Goal: Entertainment & Leisure: Consume media (video, audio)

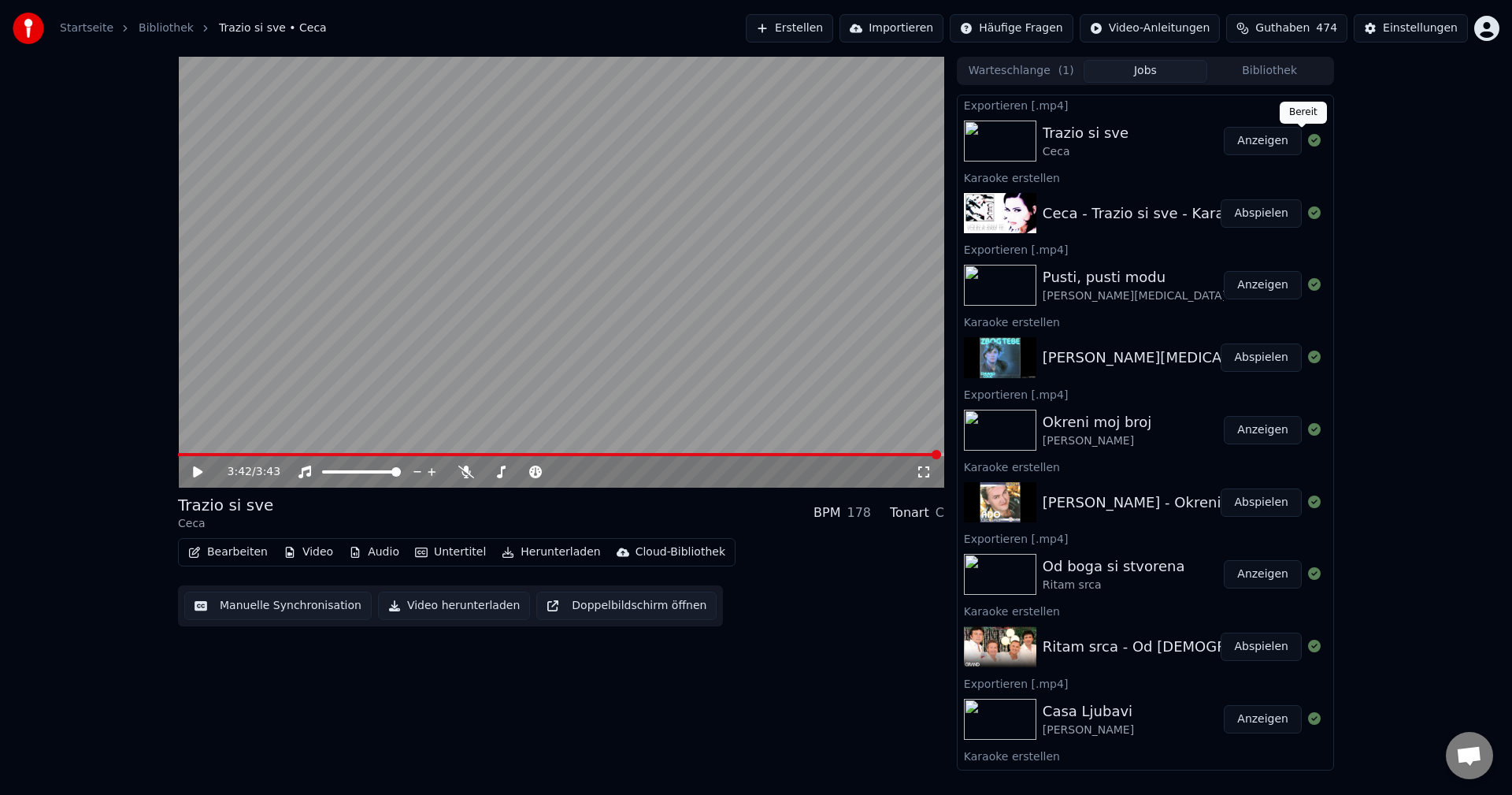
click at [1280, 68] on button "Bibliothek" at bounding box center [1269, 72] width 124 height 23
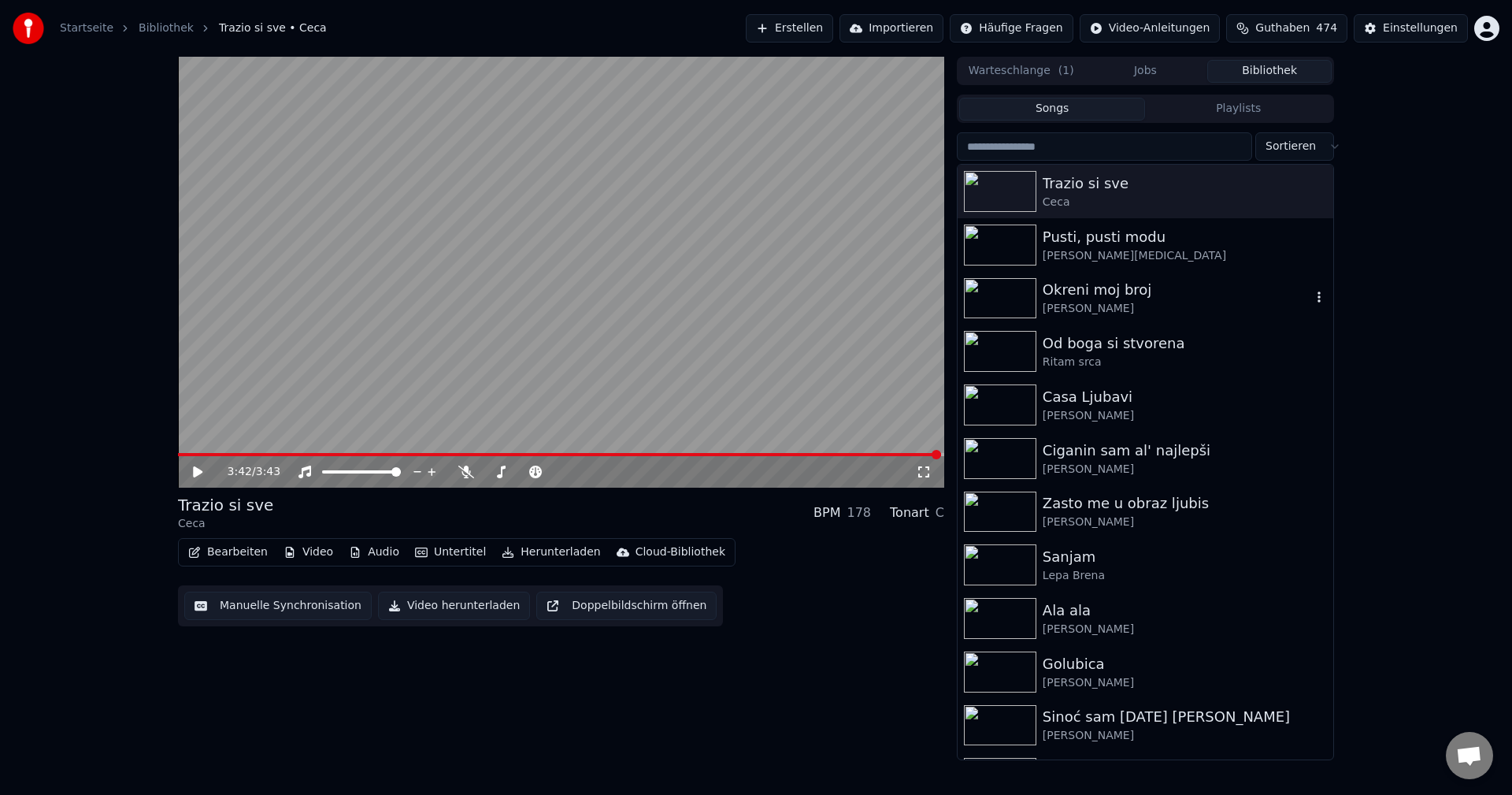
click at [993, 300] on img at bounding box center [1001, 299] width 72 height 41
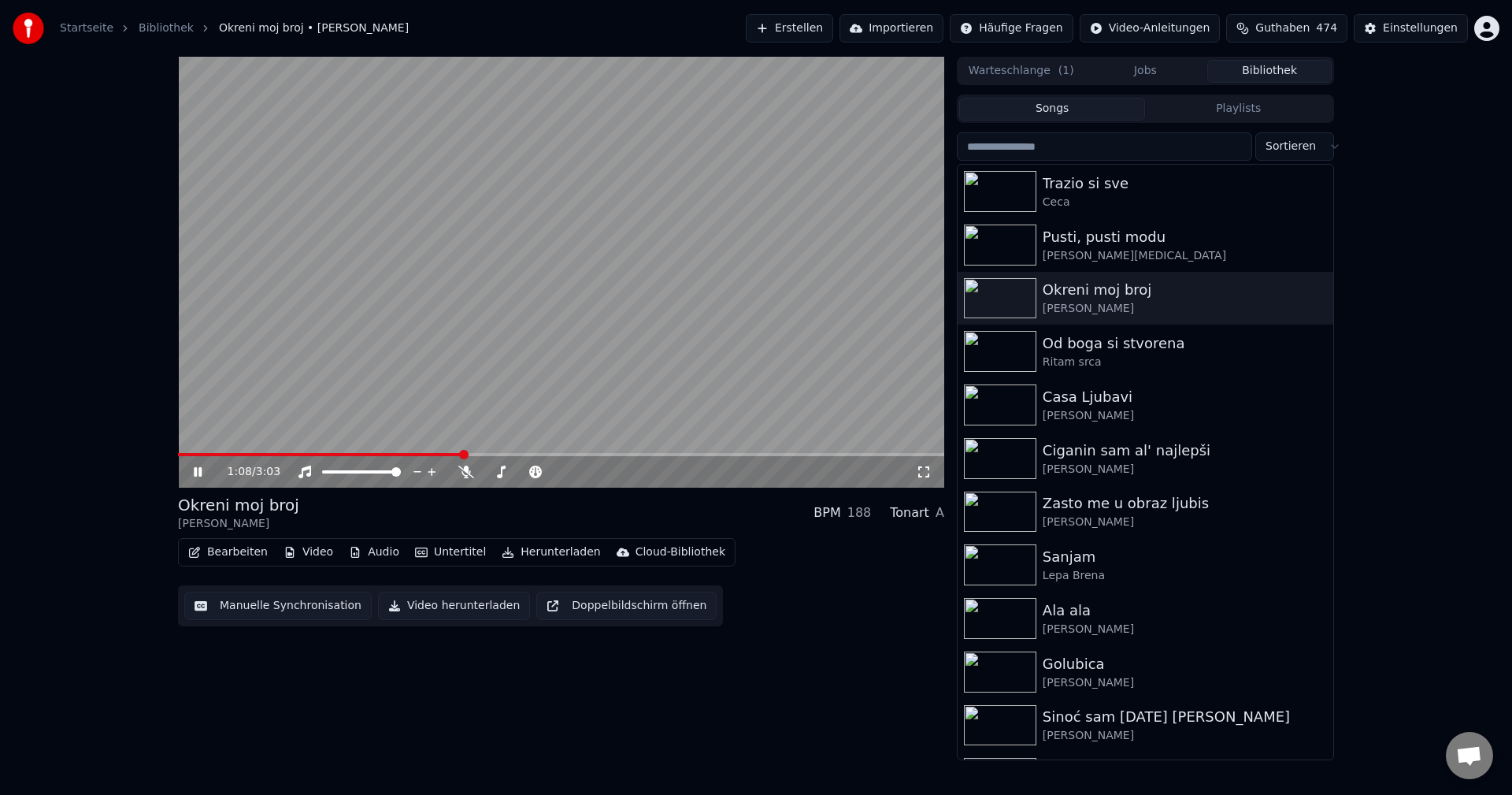
click at [212, 453] on span at bounding box center [320, 455] width 285 height 3
click at [470, 477] on icon at bounding box center [466, 471] width 16 height 12
click at [199, 455] on span at bounding box center [306, 455] width 258 height 3
click at [467, 474] on icon at bounding box center [465, 471] width 9 height 12
click at [250, 454] on span at bounding box center [264, 455] width 173 height 3
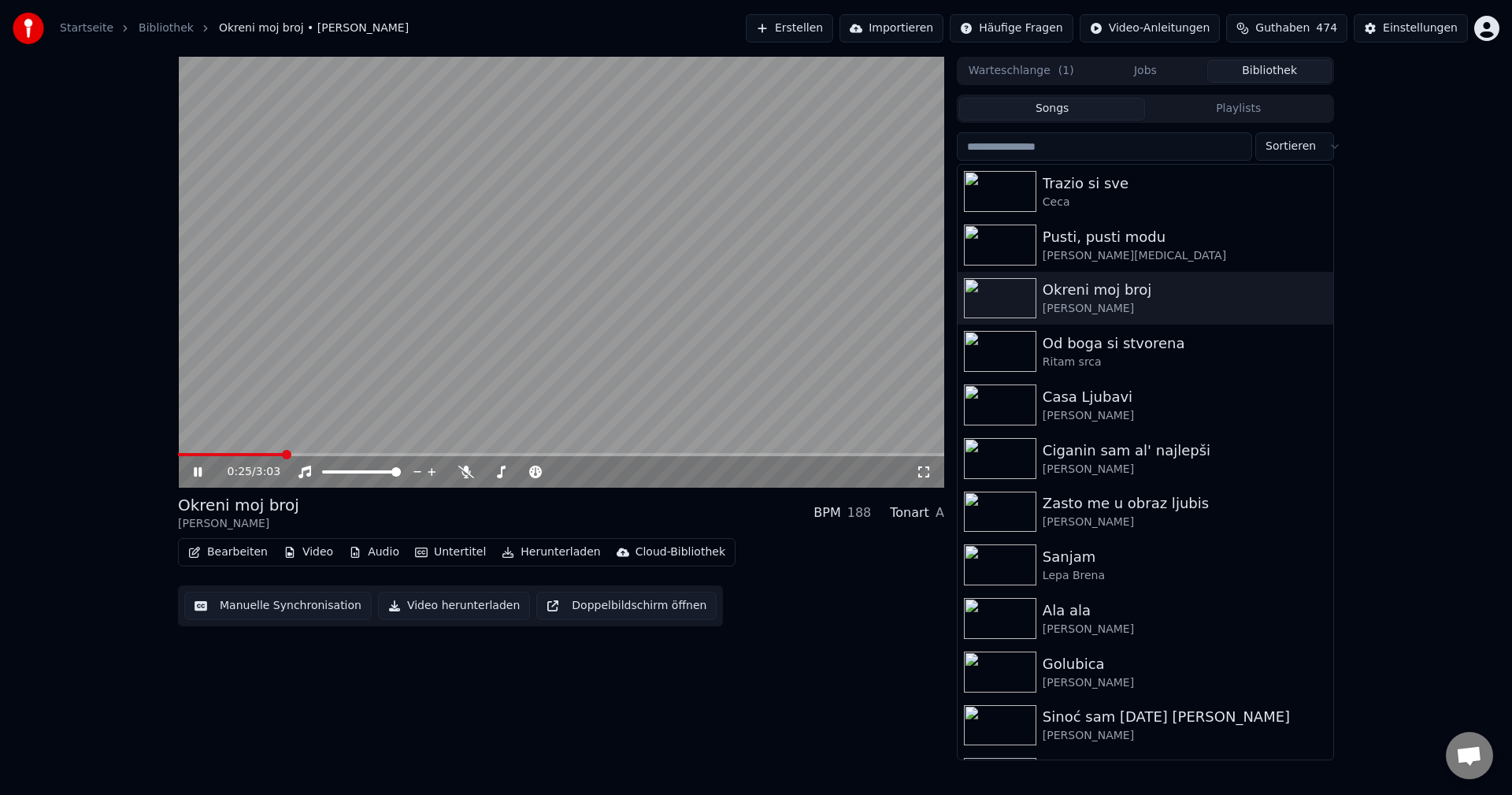
click at [254, 454] on span at bounding box center [230, 455] width 105 height 3
click at [483, 455] on span at bounding box center [330, 455] width 306 height 3
click at [519, 455] on span at bounding box center [398, 455] width 441 height 3
click at [443, 454] on span at bounding box center [455, 455] width 556 height 3
click at [404, 455] on span at bounding box center [291, 455] width 226 height 3
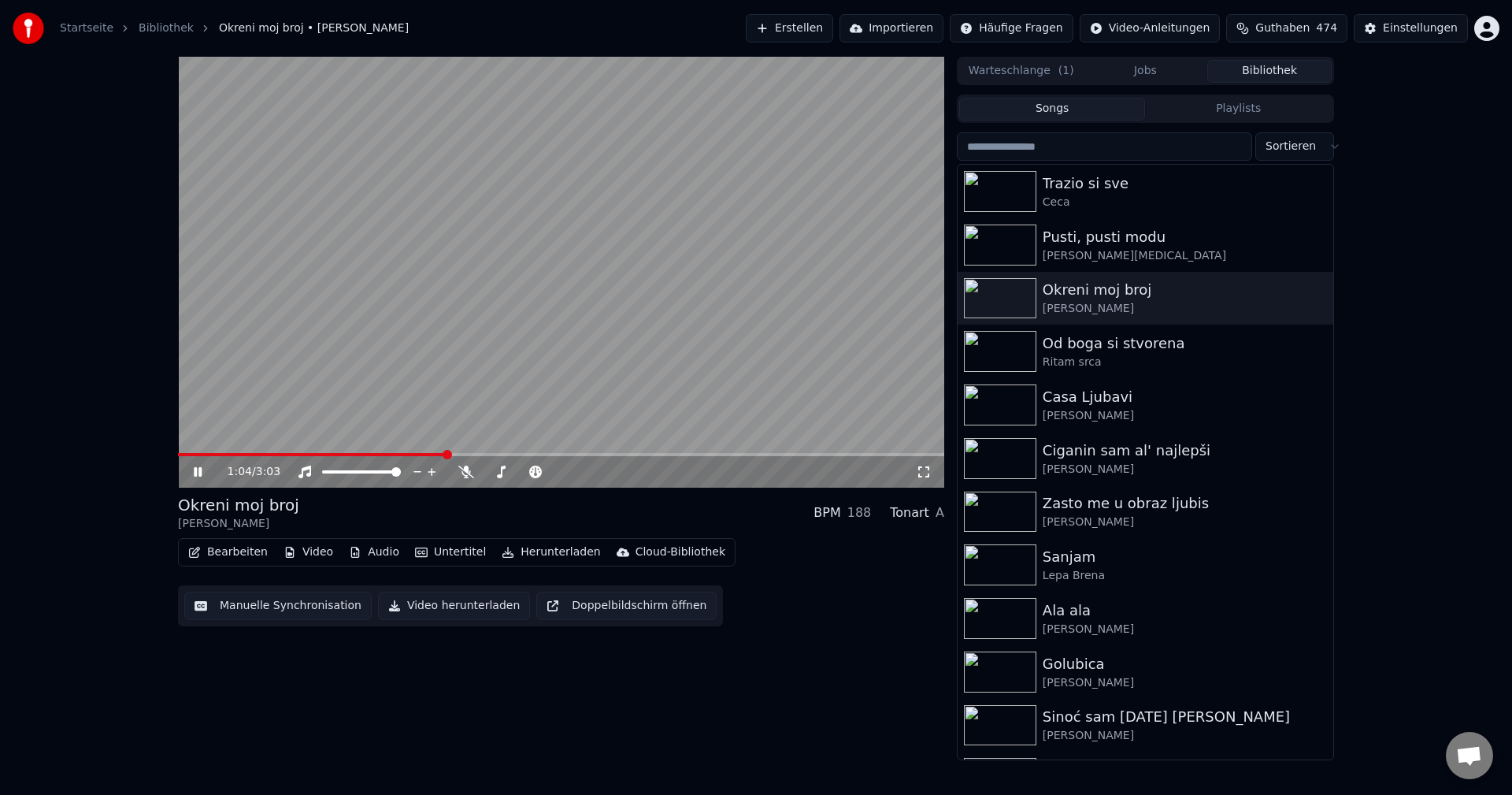
click at [446, 456] on span at bounding box center [561, 455] width 767 height 3
click at [478, 456] on span at bounding box center [561, 455] width 767 height 3
click at [497, 456] on span at bounding box center [561, 455] width 767 height 3
click at [463, 473] on icon at bounding box center [466, 471] width 16 height 12
click at [524, 455] on span at bounding box center [561, 455] width 767 height 3
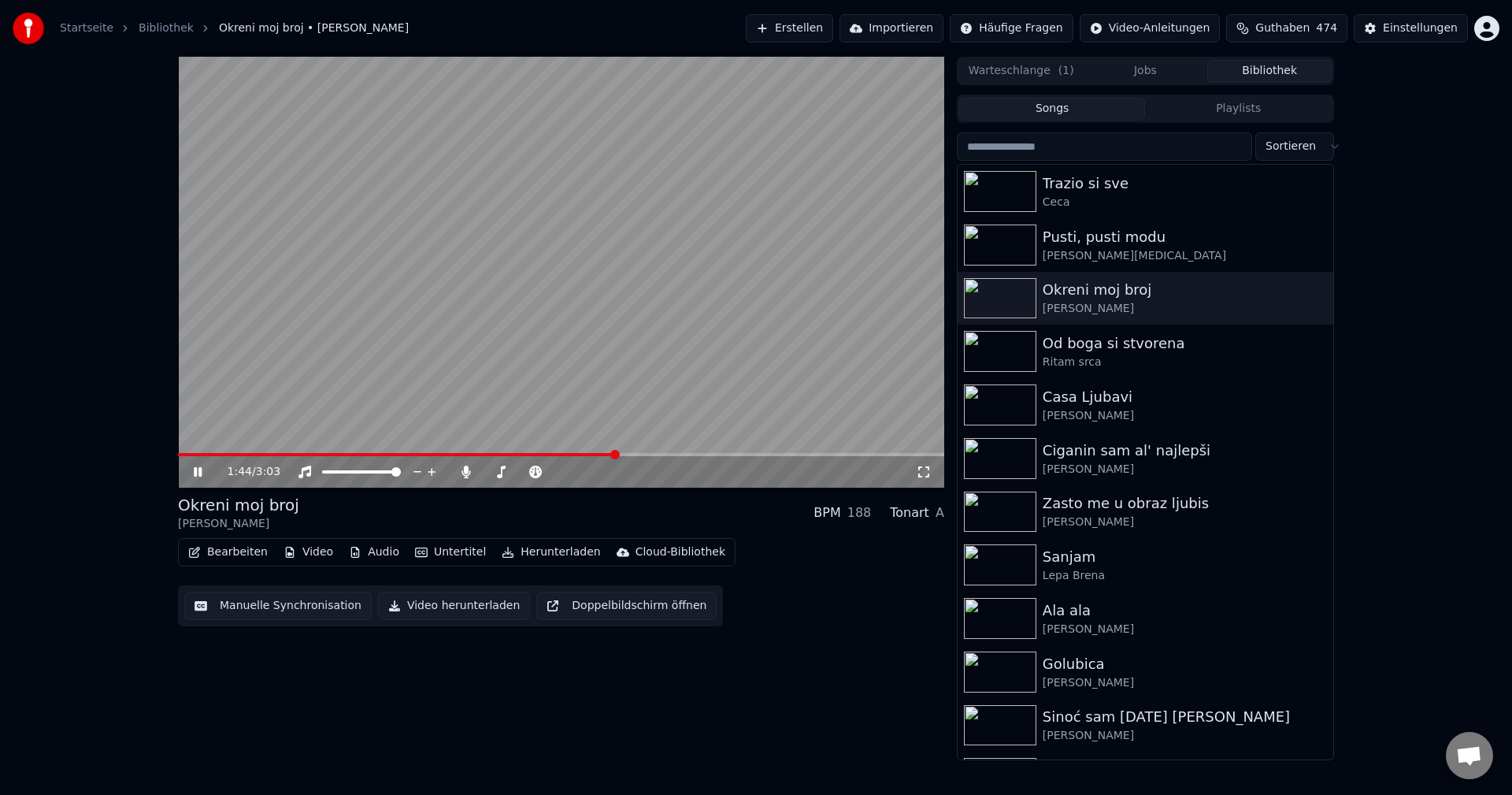
click at [225, 456] on span at bounding box center [397, 455] width 438 height 3
drag, startPoint x: 465, startPoint y: 472, endPoint x: 378, endPoint y: 471, distance: 87.0
click at [464, 472] on icon at bounding box center [465, 471] width 9 height 12
click at [248, 456] on span at bounding box center [228, 455] width 100 height 3
click at [776, 455] on span at bounding box center [561, 455] width 767 height 3
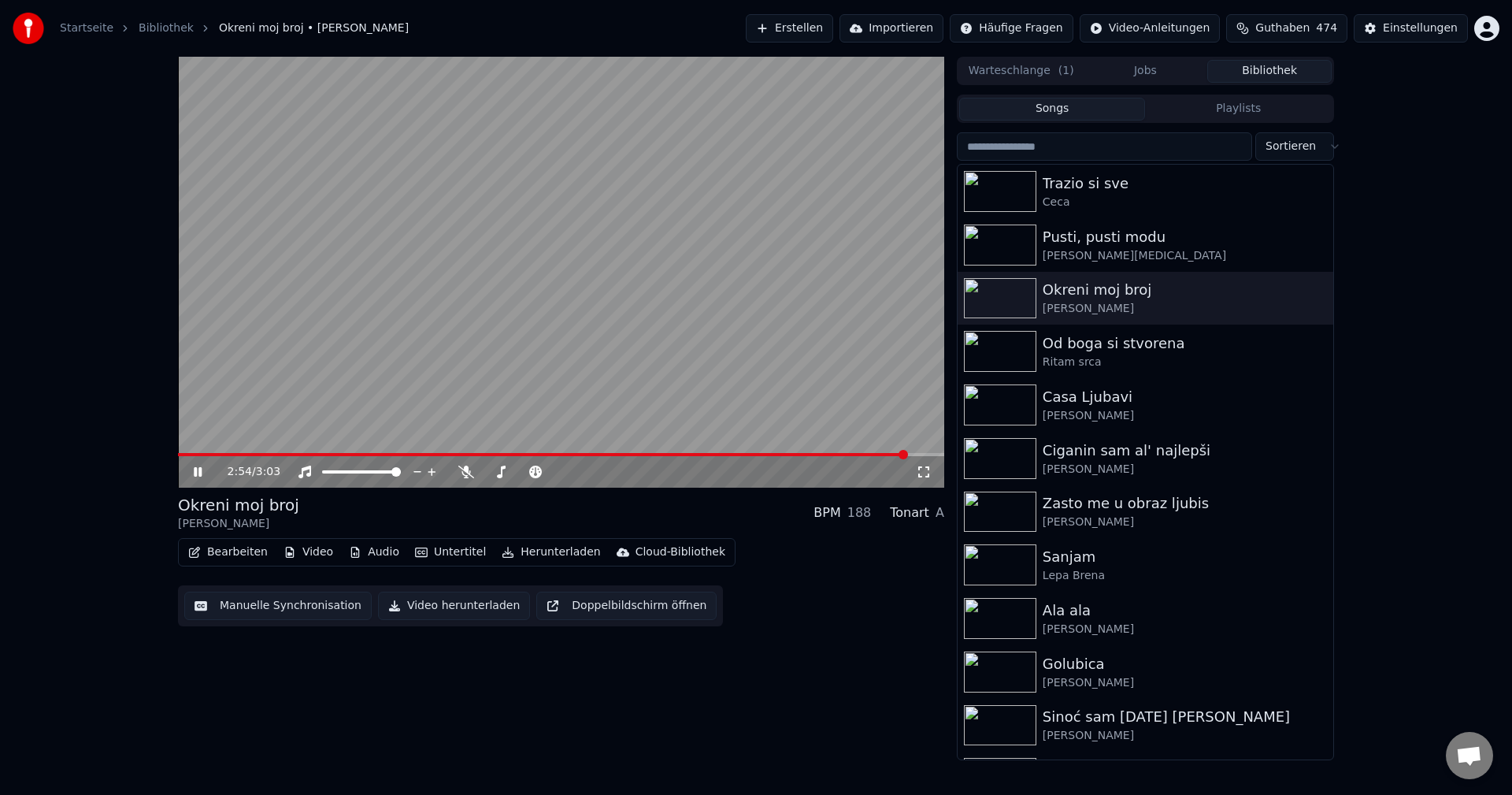
click at [790, 453] on span at bounding box center [543, 455] width 730 height 3
click at [1016, 343] on img at bounding box center [1001, 352] width 72 height 41
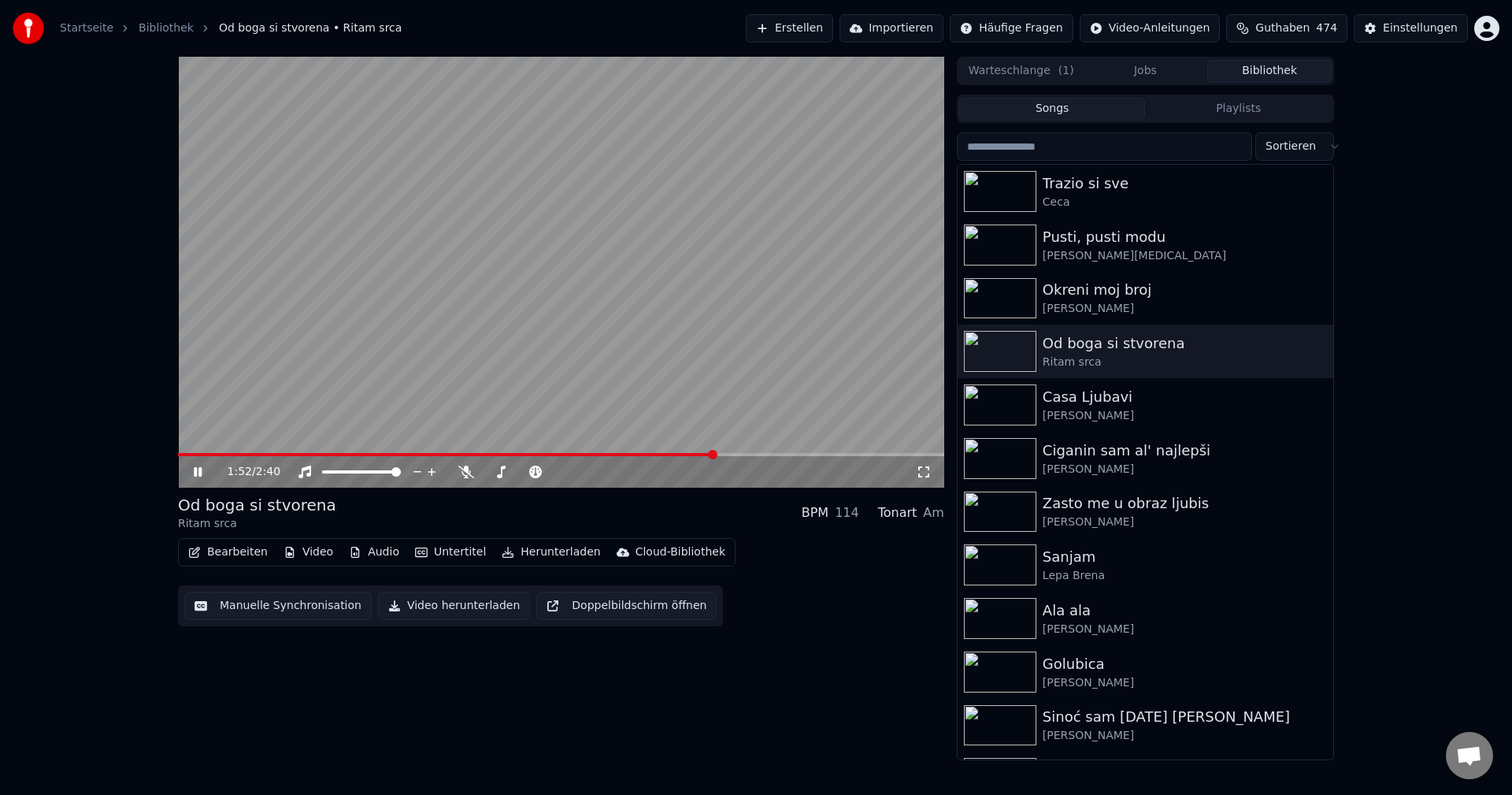
click at [714, 454] on span at bounding box center [561, 455] width 767 height 3
click at [206, 456] on span at bounding box center [511, 455] width 666 height 3
click at [1004, 458] on img at bounding box center [1001, 459] width 72 height 41
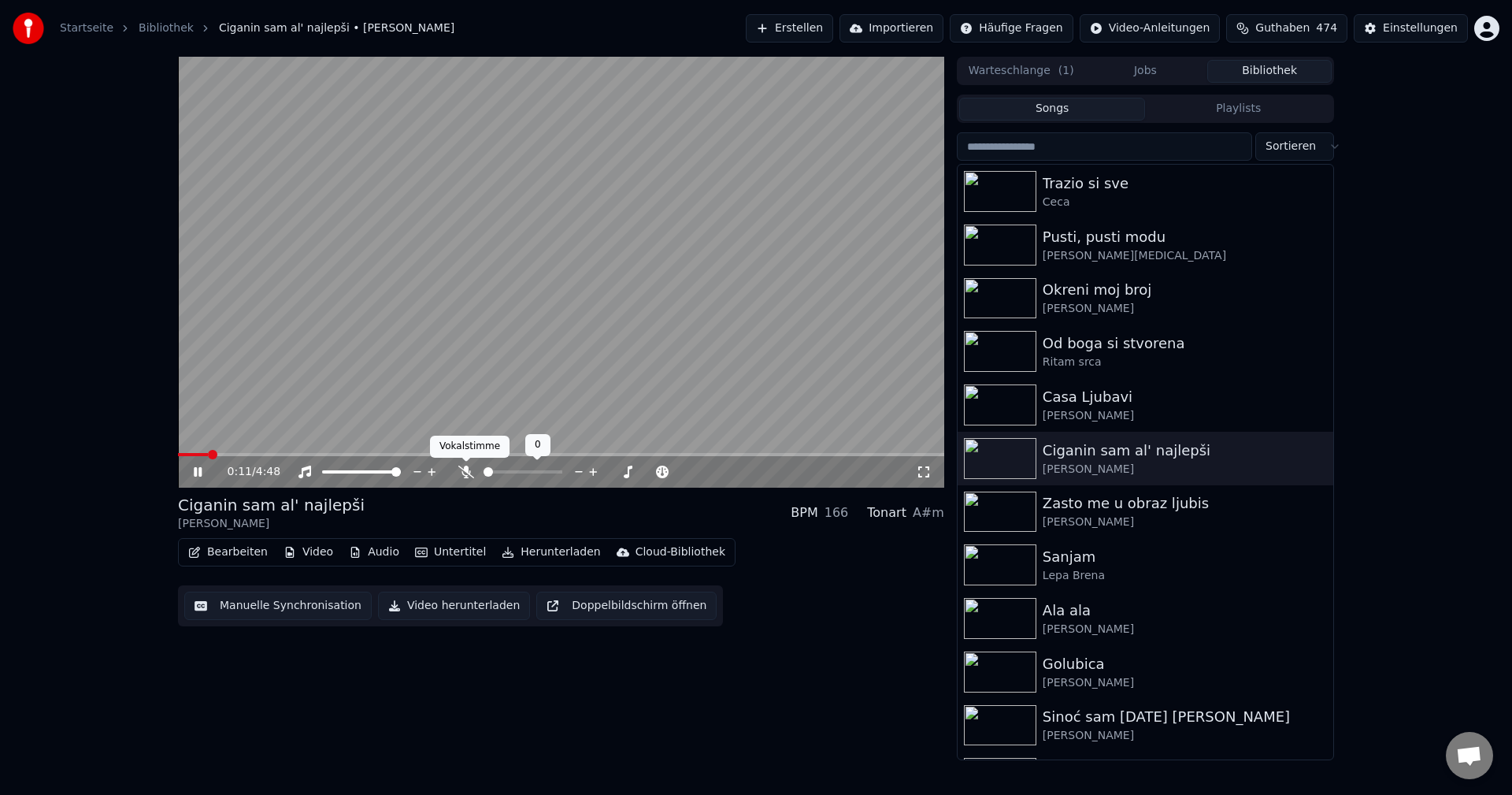
click at [459, 472] on icon at bounding box center [466, 471] width 16 height 12
click at [209, 457] on span at bounding box center [213, 454] width 9 height 9
click at [208, 455] on span at bounding box center [192, 455] width 29 height 3
click at [184, 455] on span at bounding box center [192, 455] width 29 height 3
click at [466, 474] on icon at bounding box center [465, 471] width 9 height 12
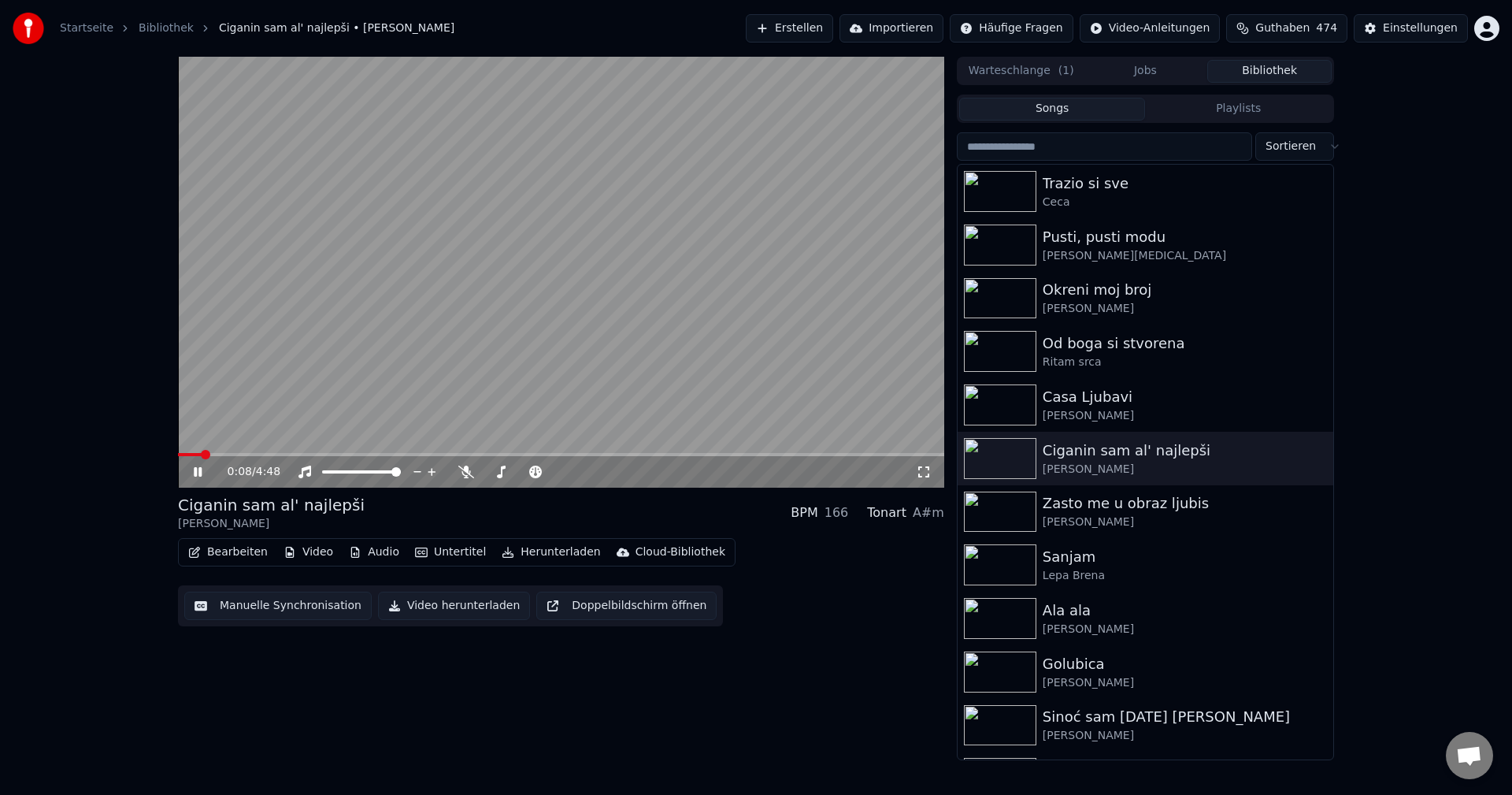
click at [201, 453] on span at bounding box center [205, 454] width 9 height 9
click at [186, 455] on span at bounding box center [182, 455] width 8 height 3
click at [184, 456] on span at bounding box center [180, 455] width 6 height 3
click at [189, 454] on span at bounding box center [273, 455] width 190 height 3
click at [466, 471] on icon at bounding box center [466, 471] width 16 height 12
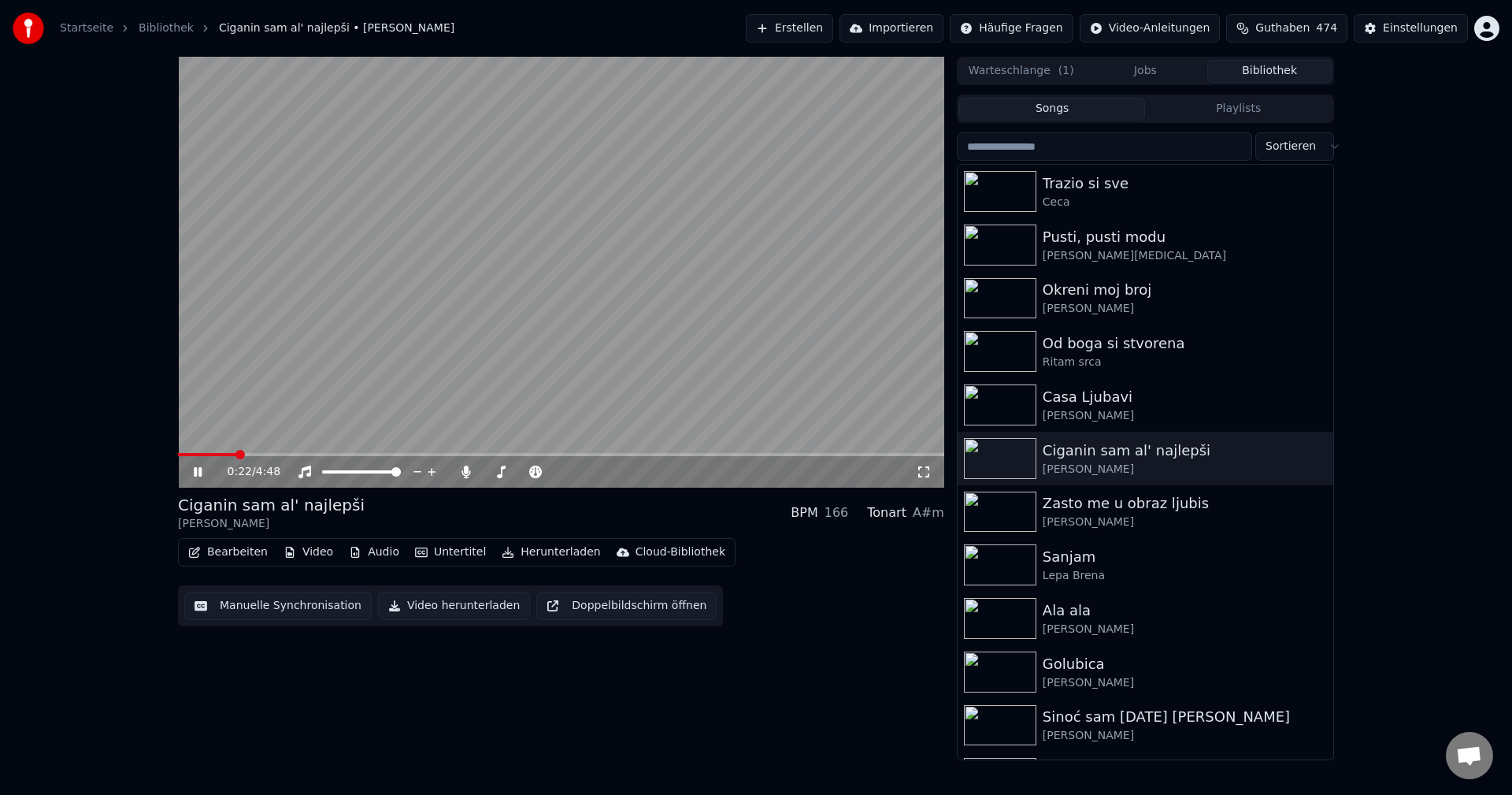
click at [236, 456] on span at bounding box center [207, 455] width 58 height 3
click at [208, 454] on span at bounding box center [229, 455] width 102 height 3
click at [188, 453] on span at bounding box center [183, 455] width 11 height 3
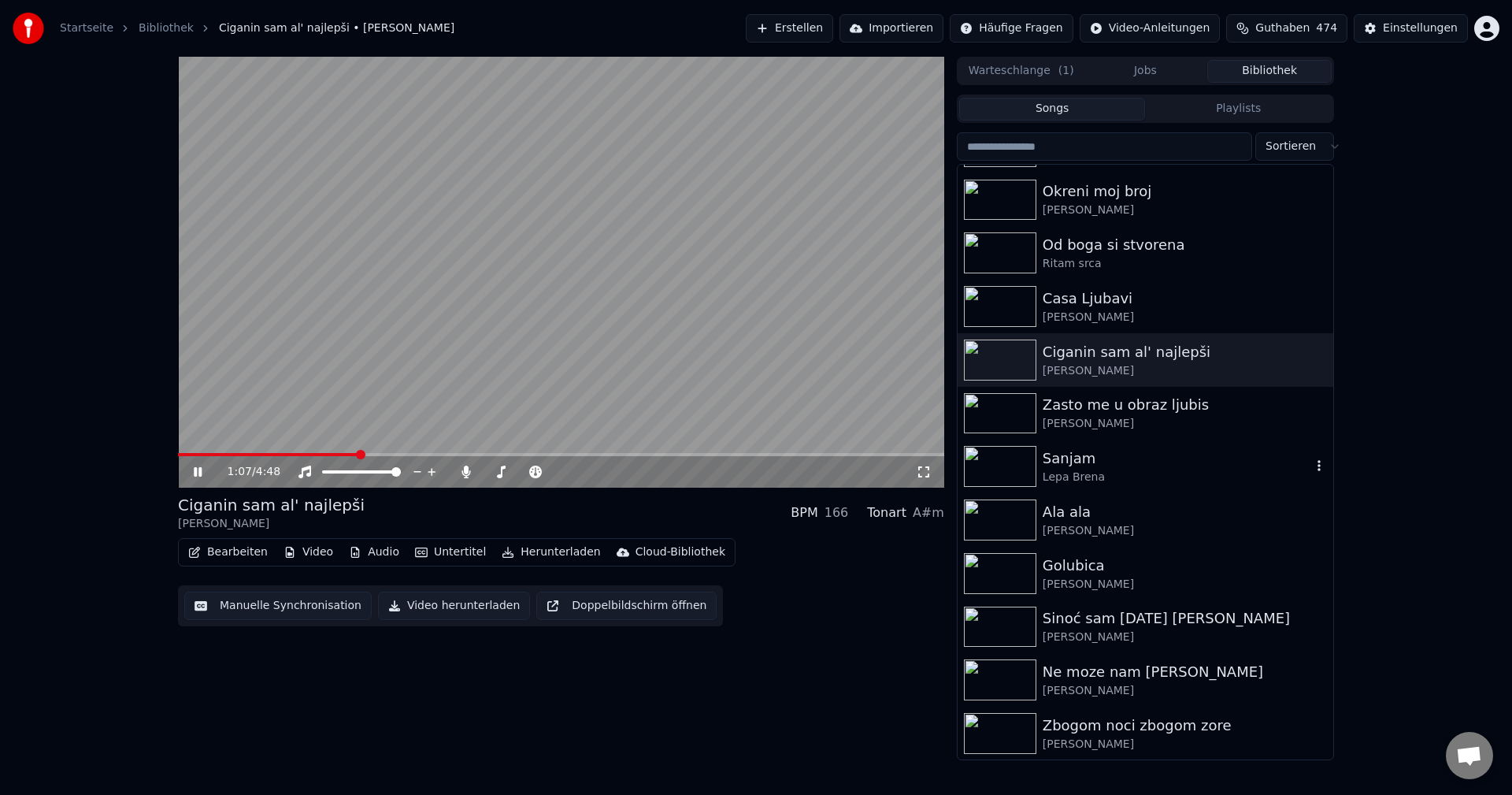
scroll to position [157, 0]
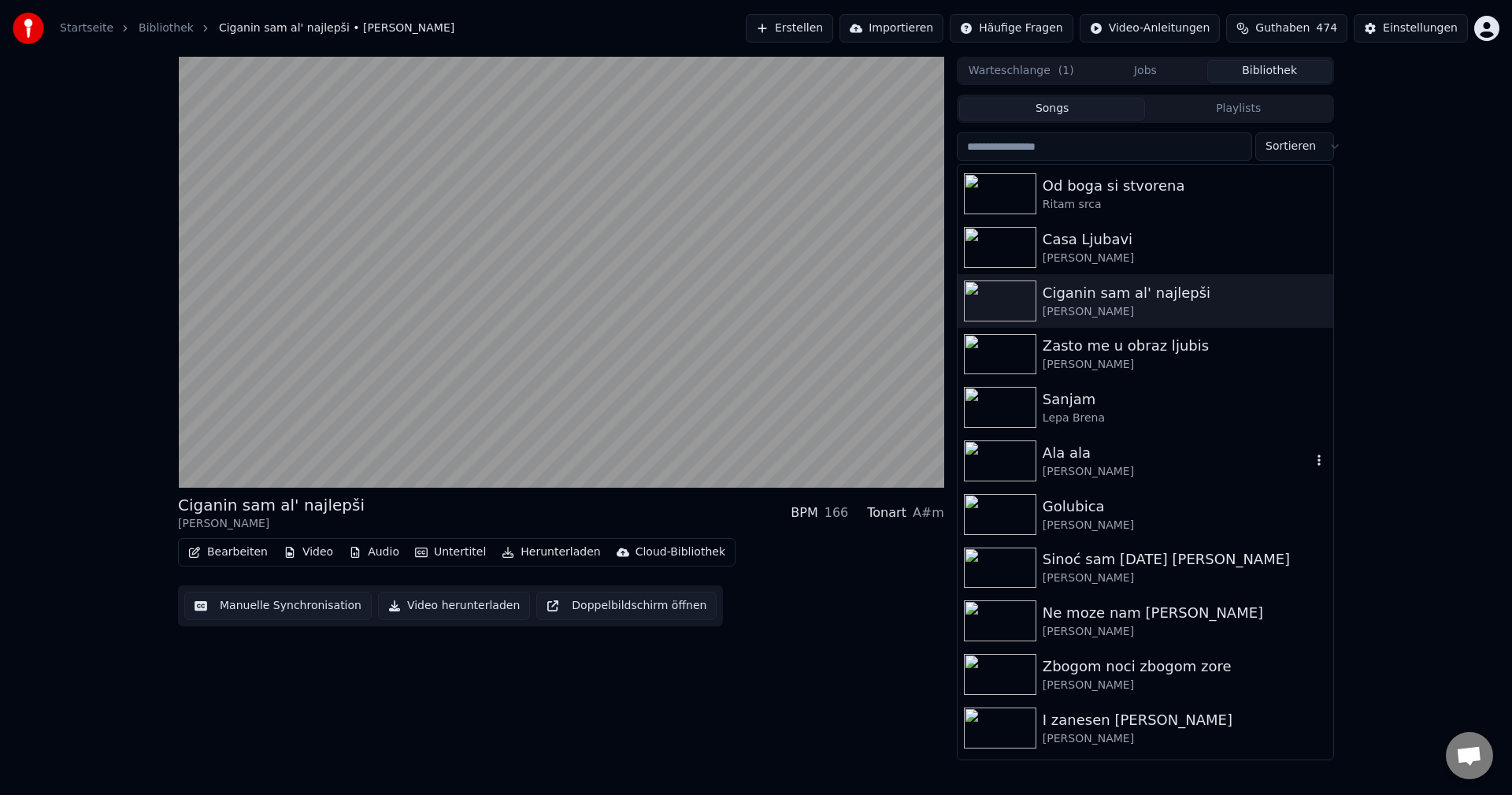
click at [991, 450] on img at bounding box center [1001, 461] width 72 height 41
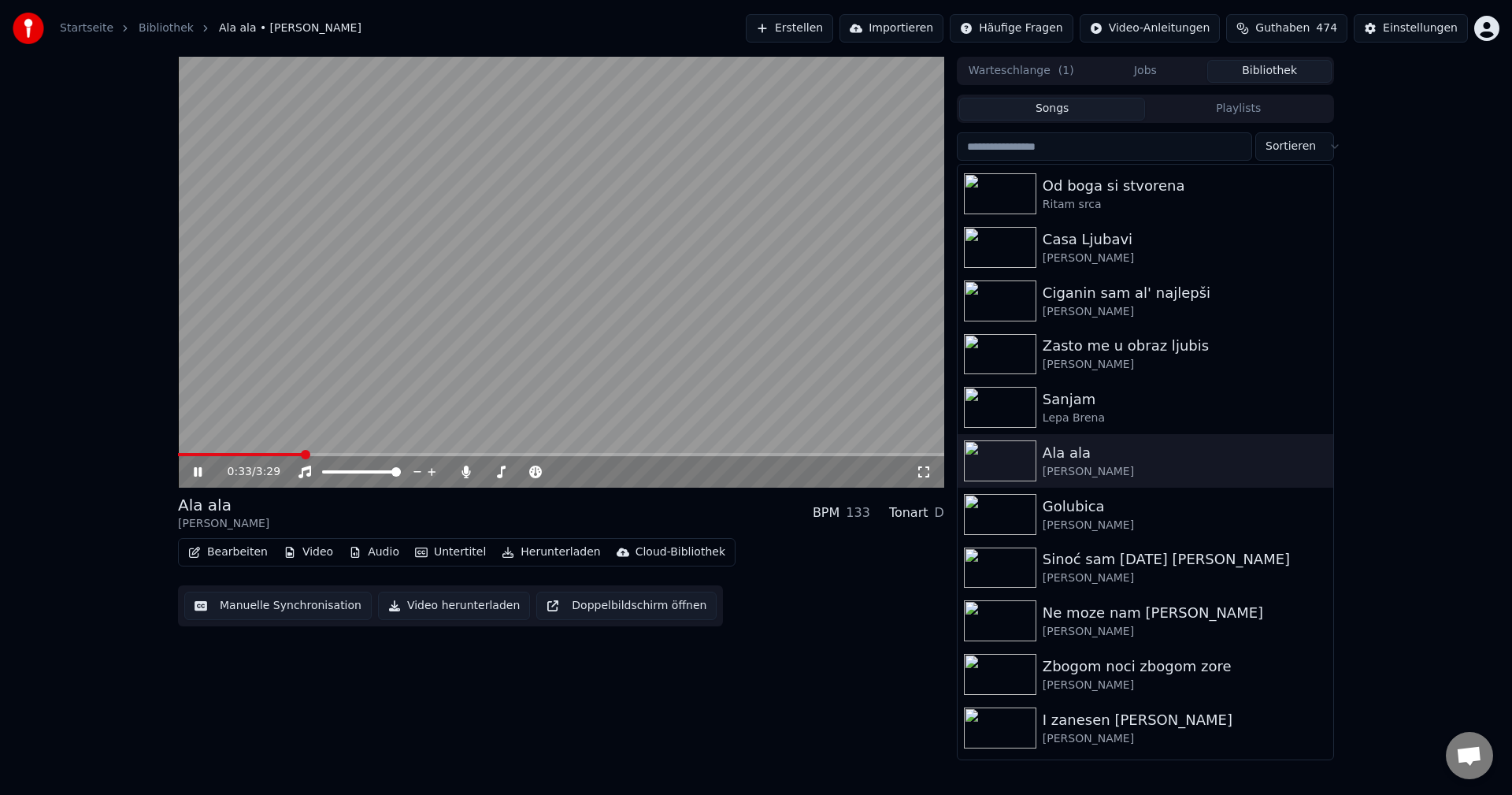
click at [264, 456] on span at bounding box center [240, 455] width 124 height 3
click at [464, 472] on icon at bounding box center [465, 471] width 9 height 12
click at [247, 456] on span at bounding box center [212, 455] width 69 height 3
click at [196, 453] on span at bounding box center [334, 455] width 312 height 3
click at [998, 516] on img at bounding box center [1001, 515] width 72 height 41
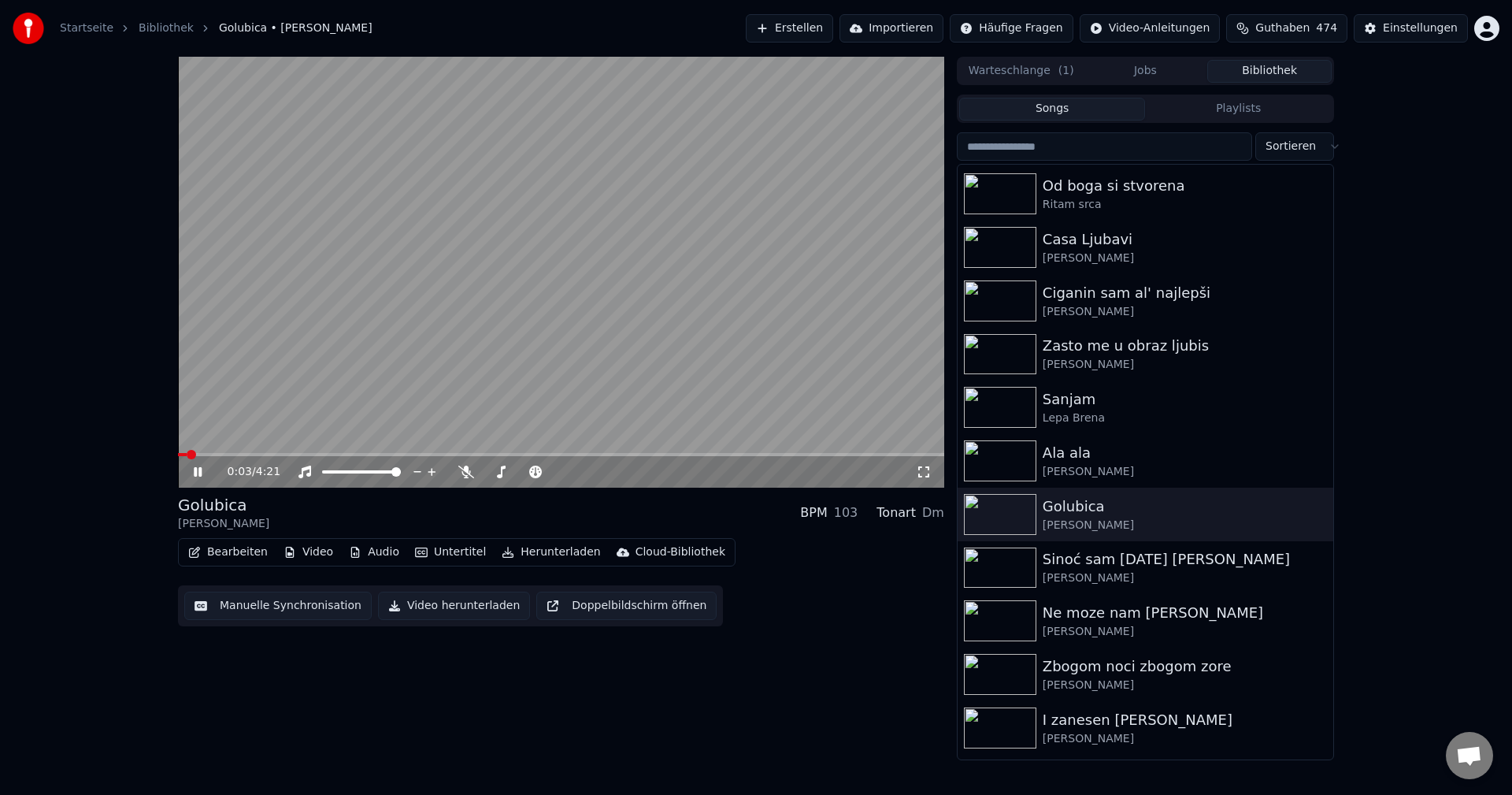
click at [187, 454] on span at bounding box center [182, 455] width 9 height 3
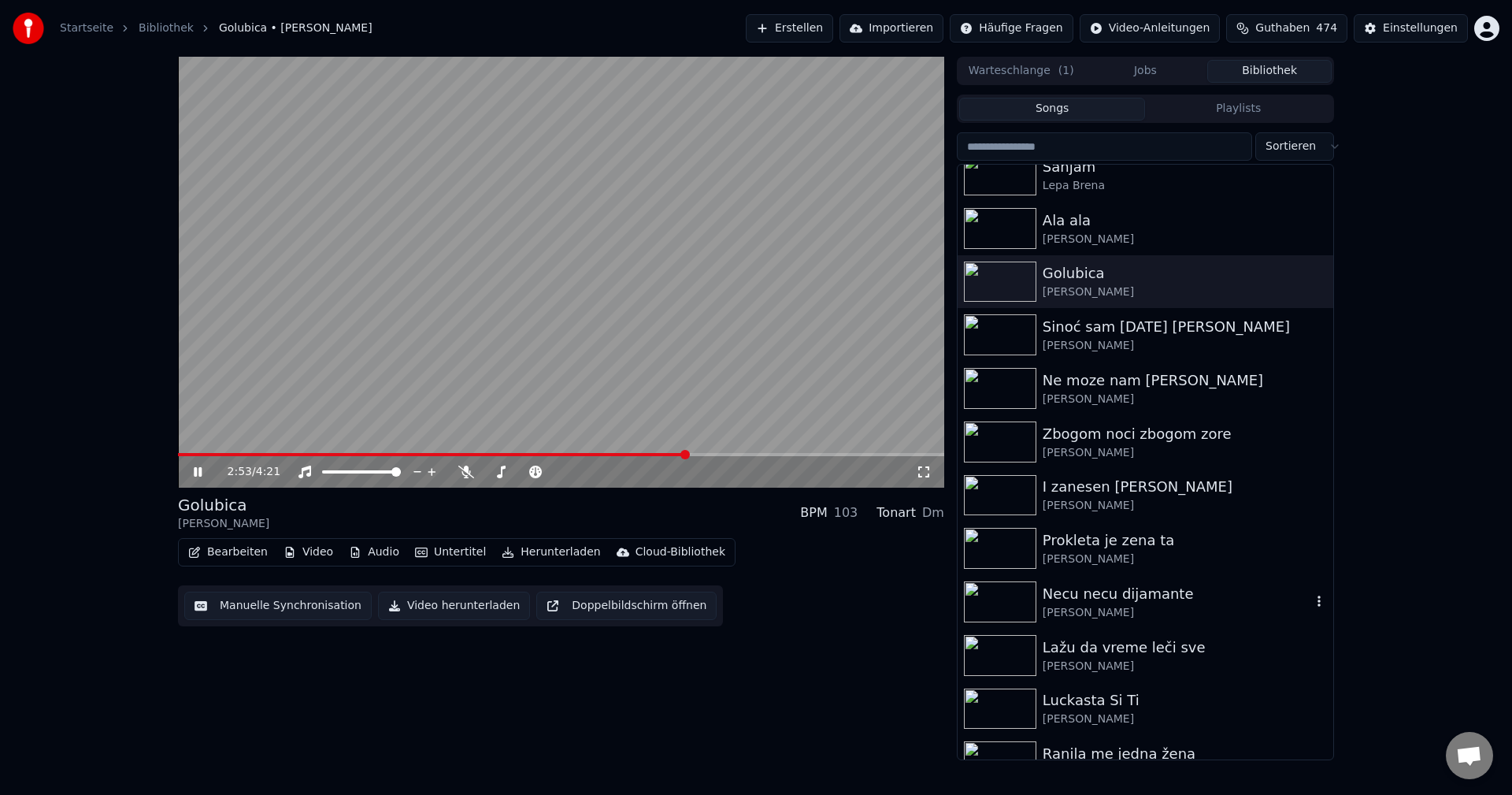
scroll to position [394, 0]
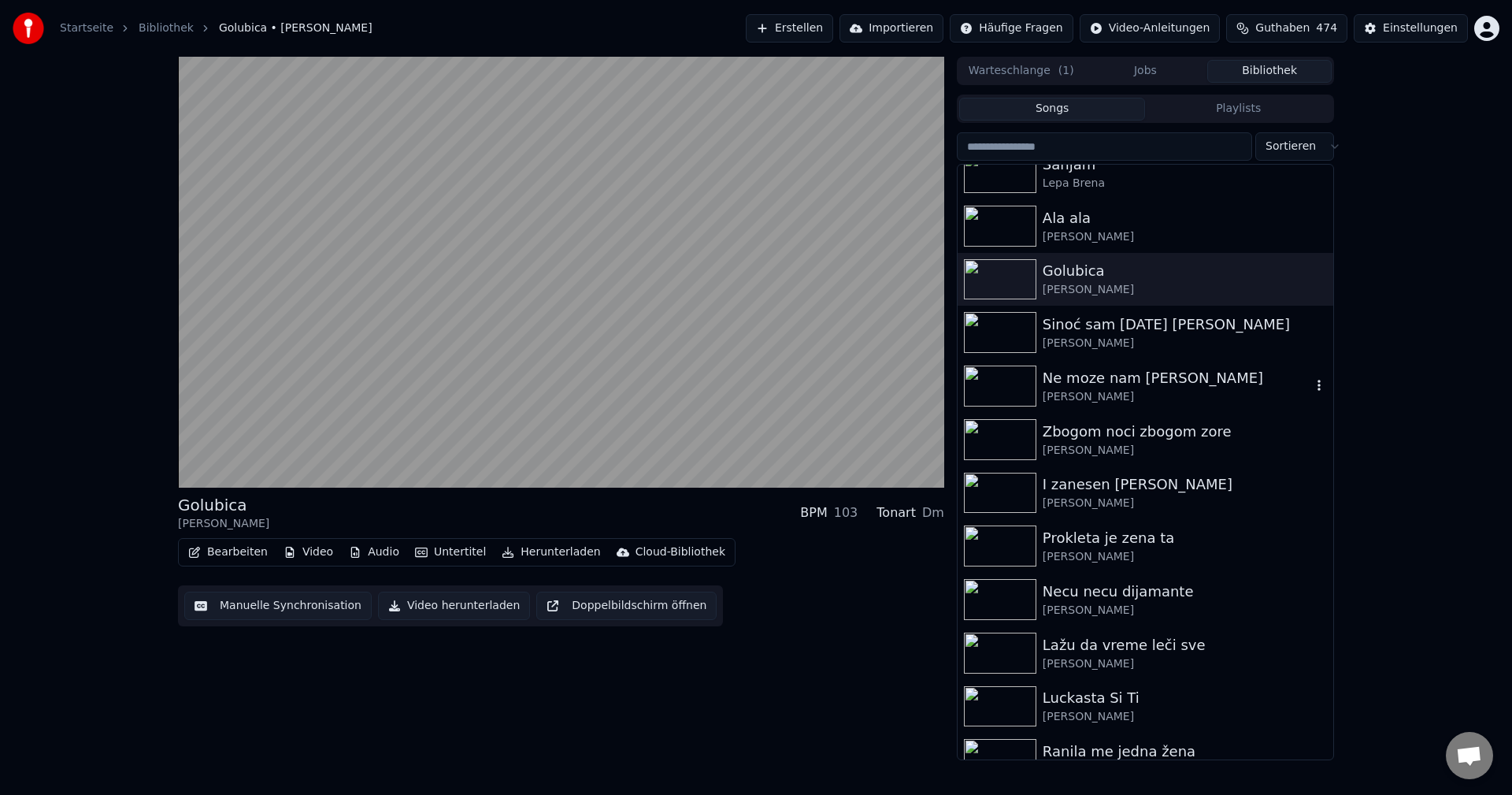
drag, startPoint x: 982, startPoint y: 362, endPoint x: 1015, endPoint y: 397, distance: 48.1
click at [982, 363] on div "Ne moze nam [PERSON_NAME]" at bounding box center [1146, 386] width 376 height 54
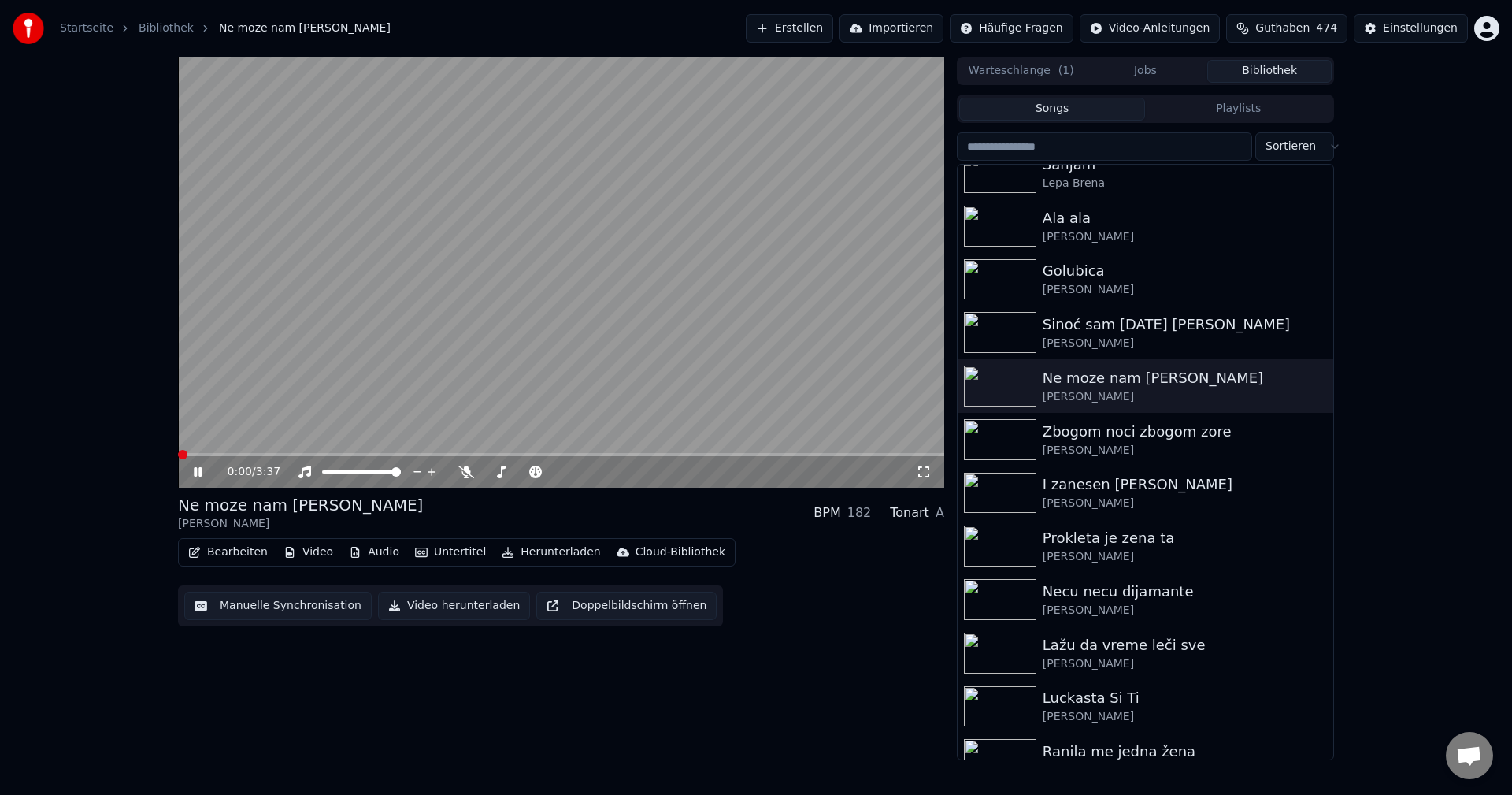
click at [178, 460] on span at bounding box center [182, 454] width 9 height 9
click at [184, 456] on span at bounding box center [285, 455] width 214 height 3
click at [178, 458] on span at bounding box center [182, 454] width 9 height 9
click at [458, 470] on div "1:20 / 3:37" at bounding box center [572, 471] width 688 height 16
click at [468, 470] on icon at bounding box center [466, 471] width 16 height 12
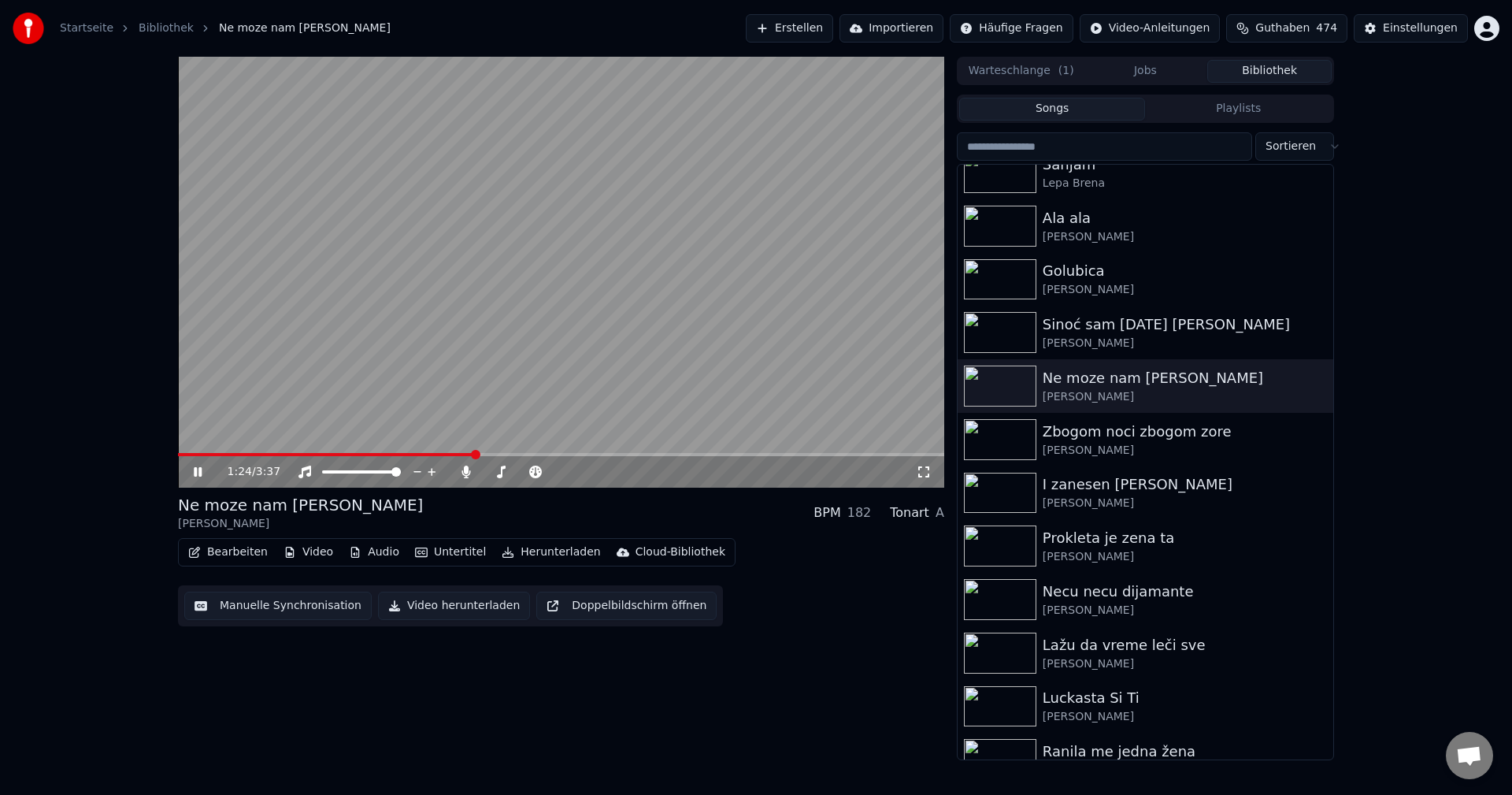
click at [445, 455] on span at bounding box center [326, 455] width 297 height 3
click at [184, 455] on span at bounding box center [181, 455] width 7 height 3
click at [178, 455] on span at bounding box center [561, 455] width 767 height 3
click at [178, 453] on span at bounding box center [182, 454] width 9 height 9
click at [461, 473] on icon at bounding box center [466, 471] width 16 height 12
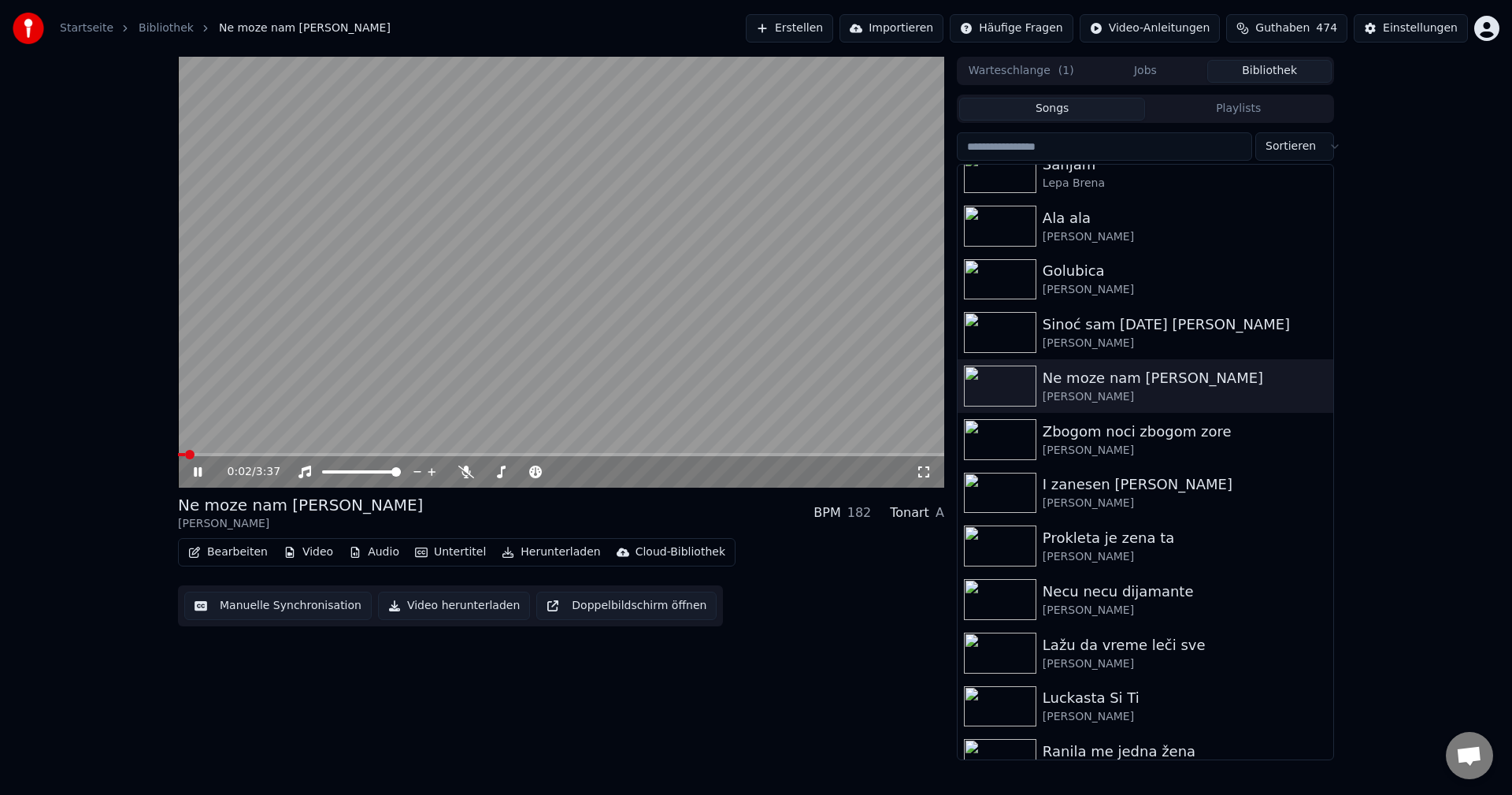
click at [184, 454] on span at bounding box center [181, 455] width 7 height 3
click at [178, 452] on span at bounding box center [182, 454] width 9 height 9
click at [986, 441] on img at bounding box center [1001, 440] width 72 height 41
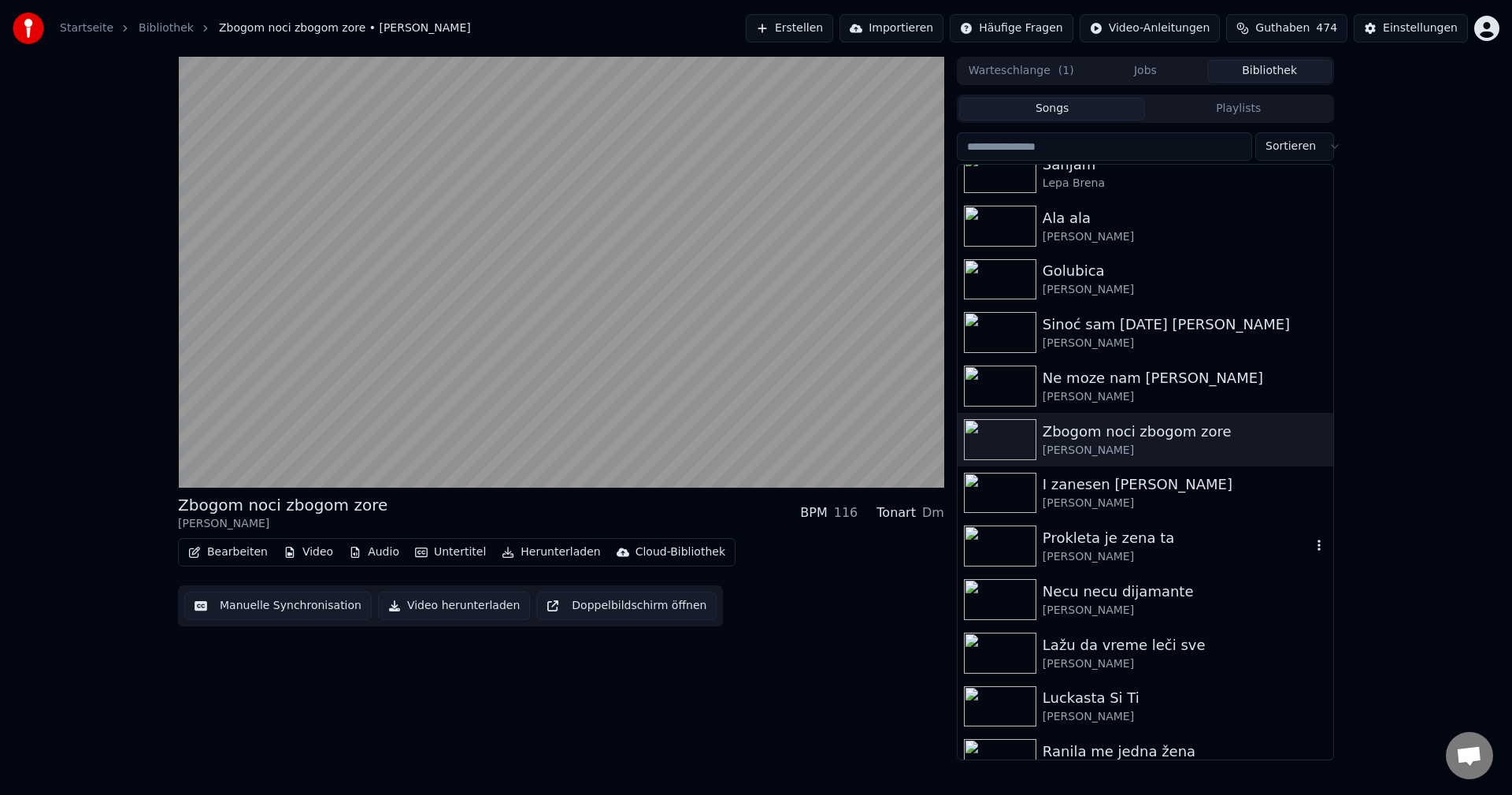
click at [1014, 548] on img at bounding box center [1001, 546] width 72 height 41
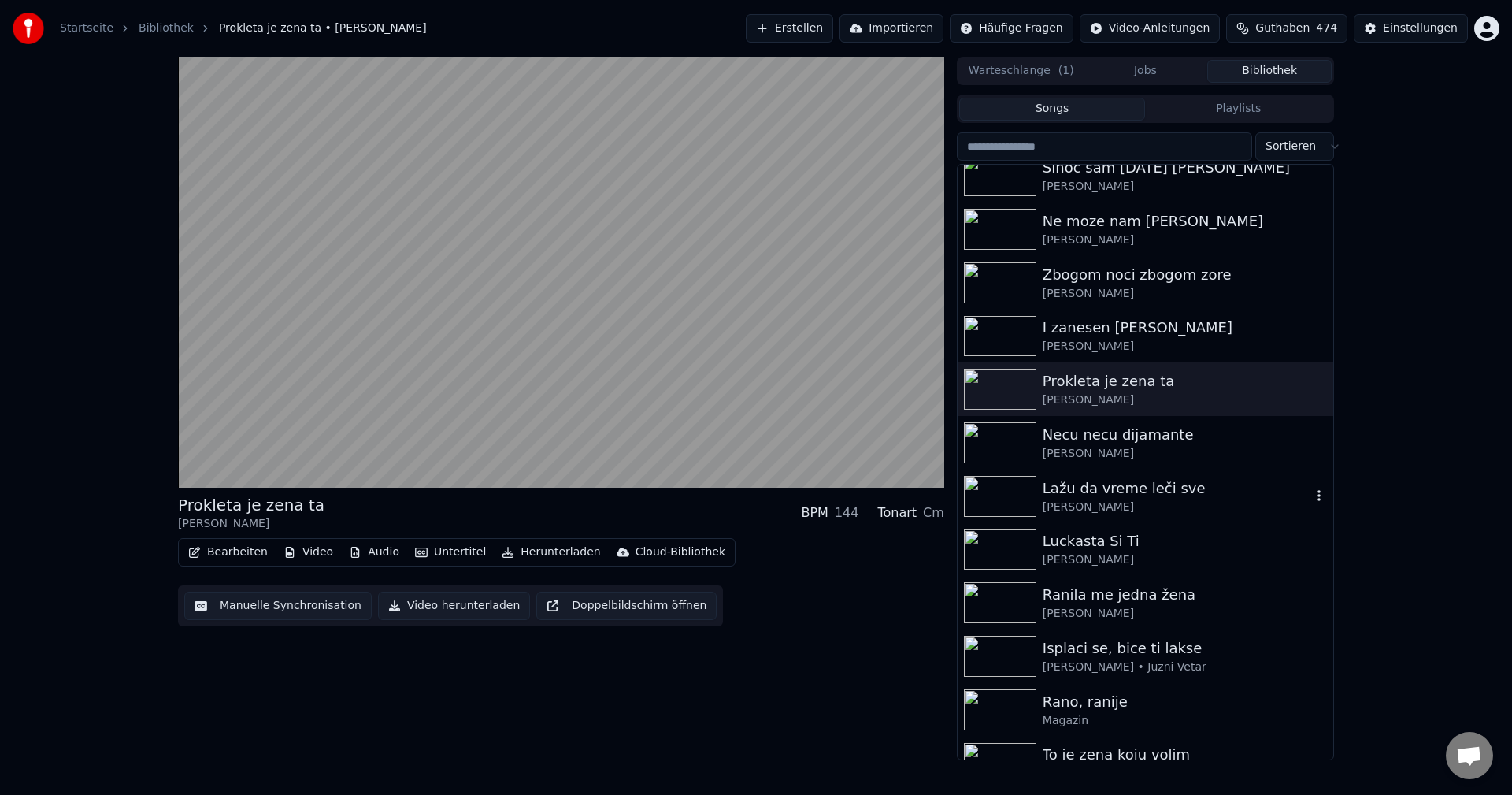
scroll to position [552, 0]
click at [995, 545] on img at bounding box center [1001, 549] width 72 height 41
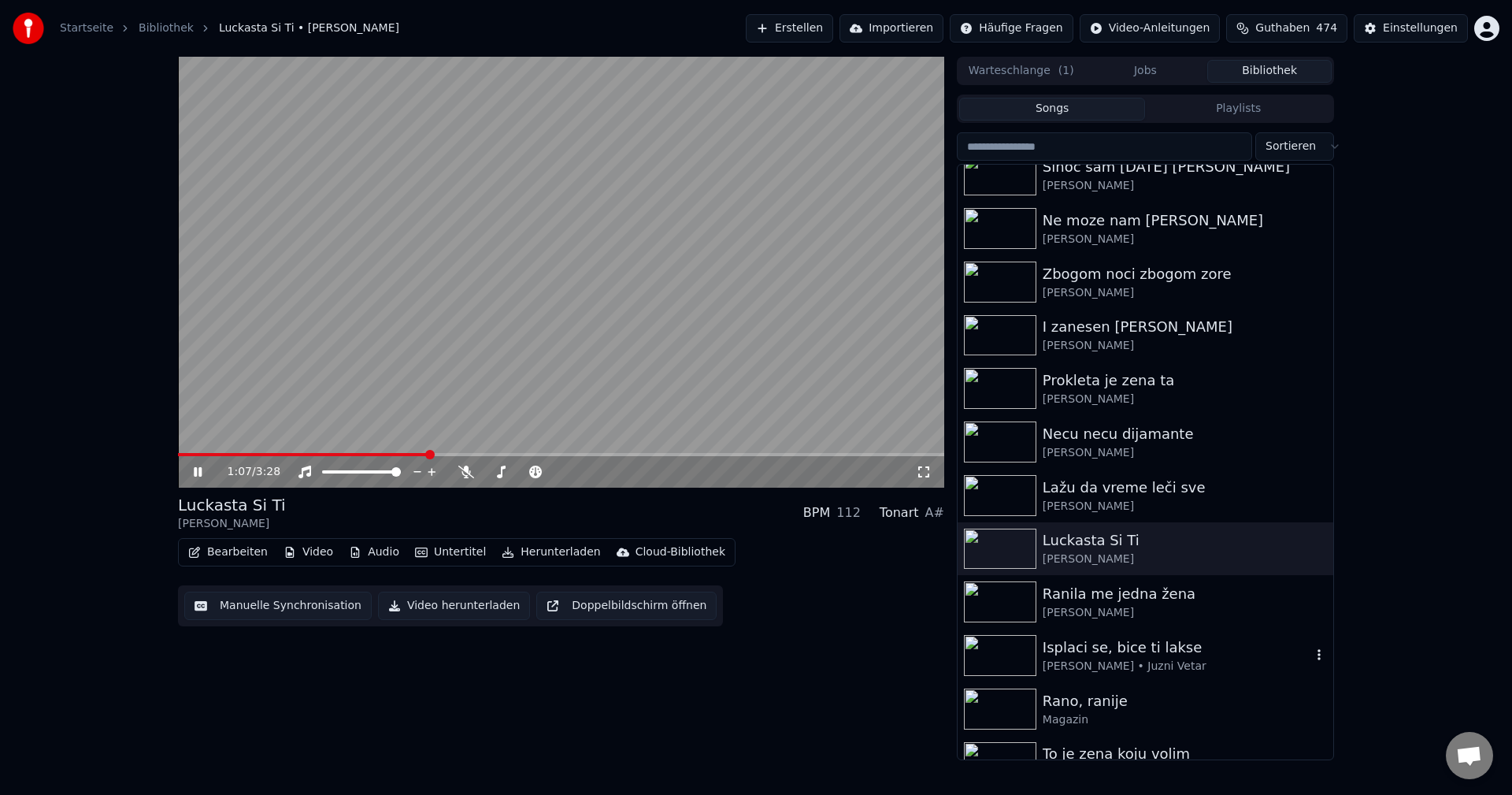
click at [1015, 643] on img at bounding box center [1001, 656] width 72 height 41
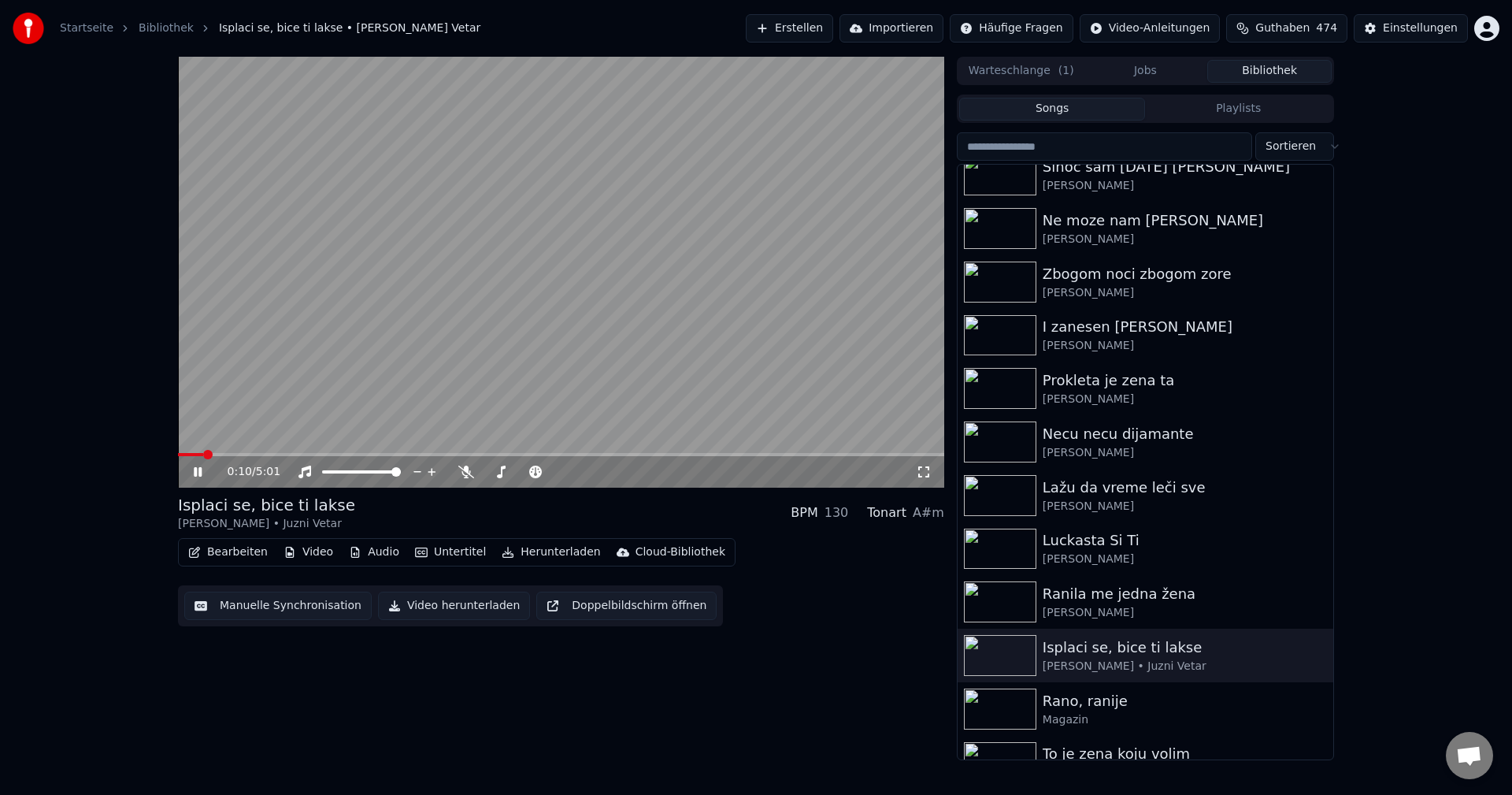
click at [203, 453] on span at bounding box center [190, 455] width 26 height 3
click at [250, 454] on span at bounding box center [561, 455] width 767 height 3
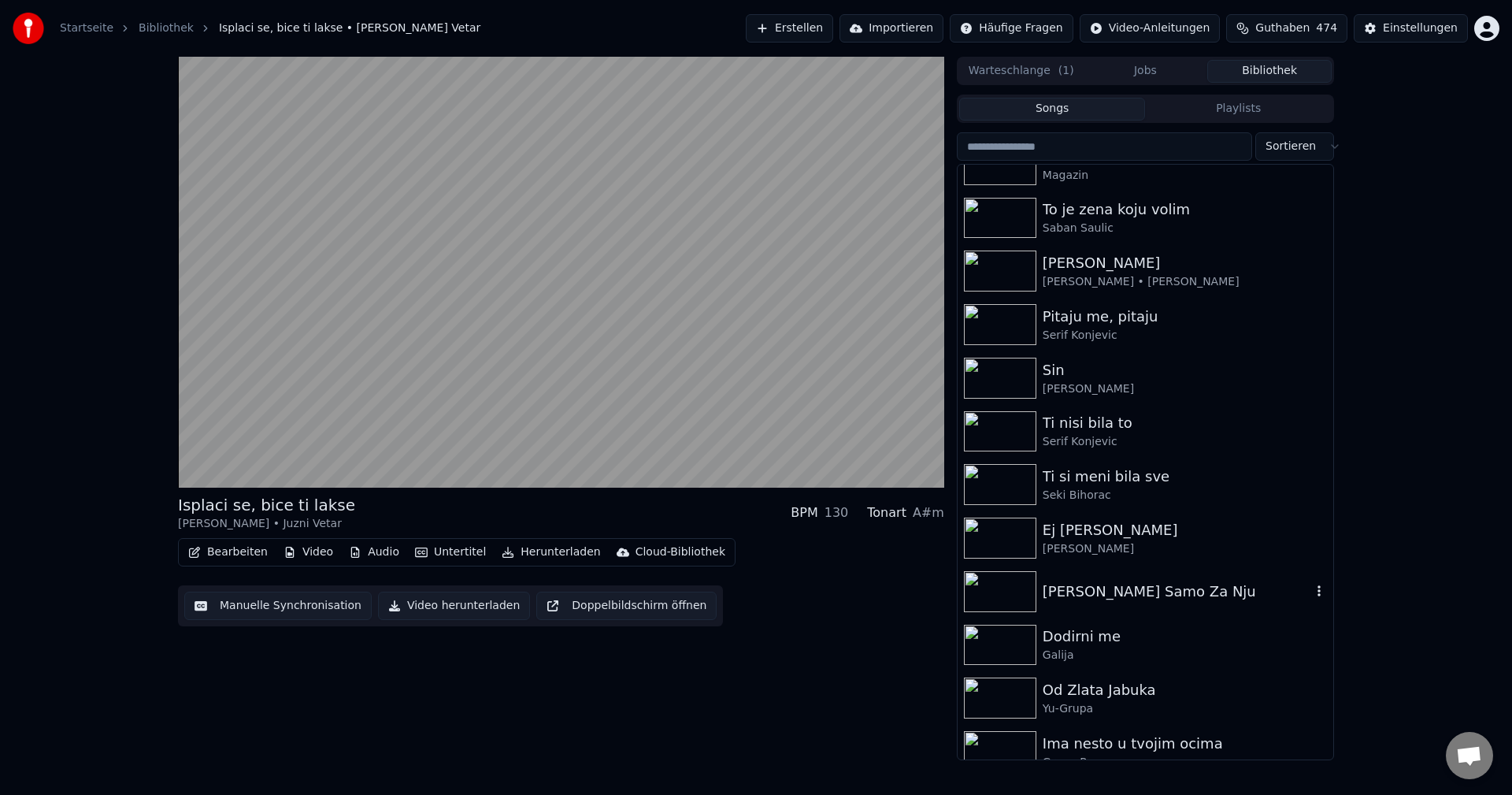
scroll to position [1103, 0]
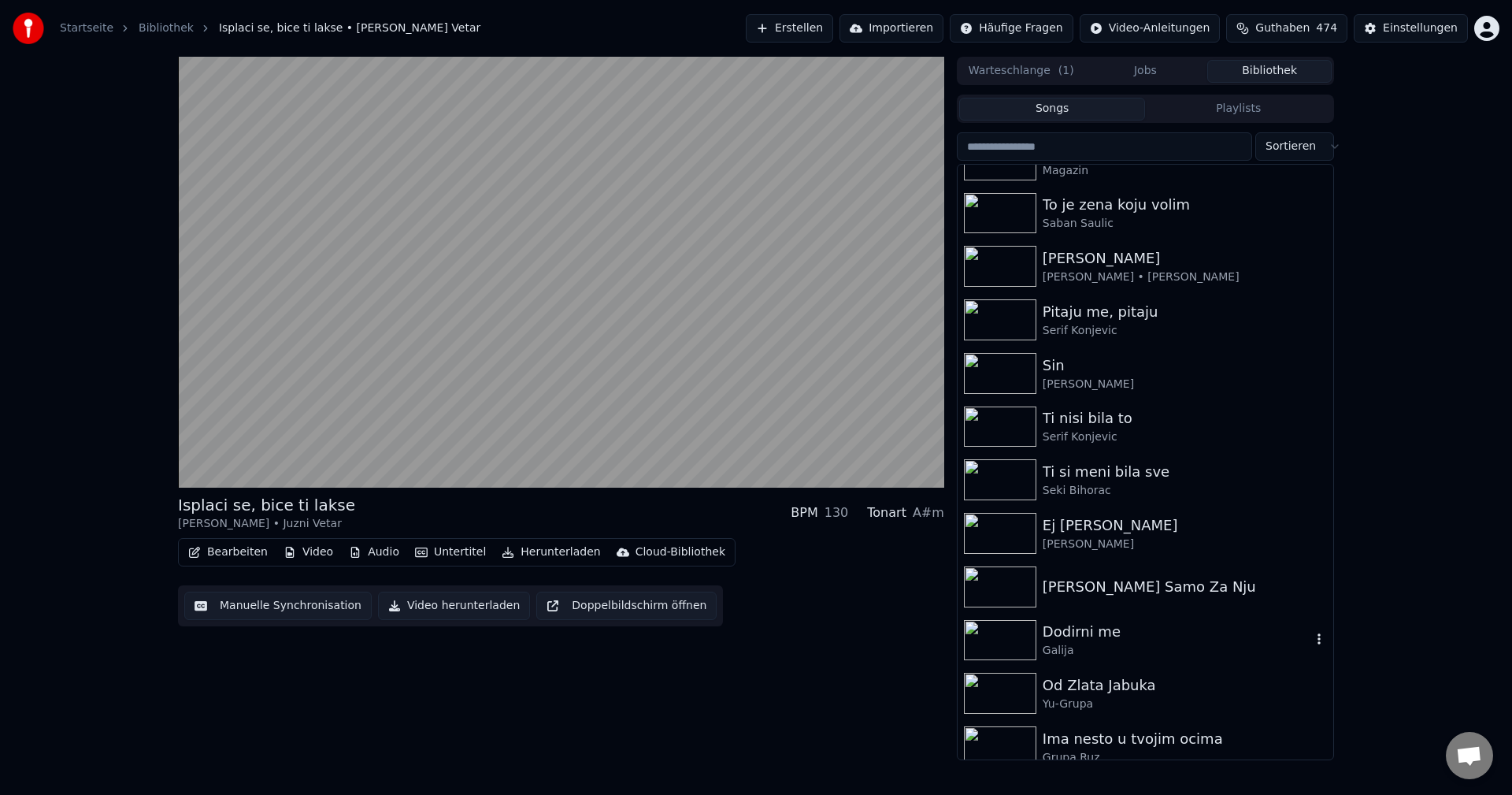
click at [972, 638] on img at bounding box center [1001, 641] width 72 height 41
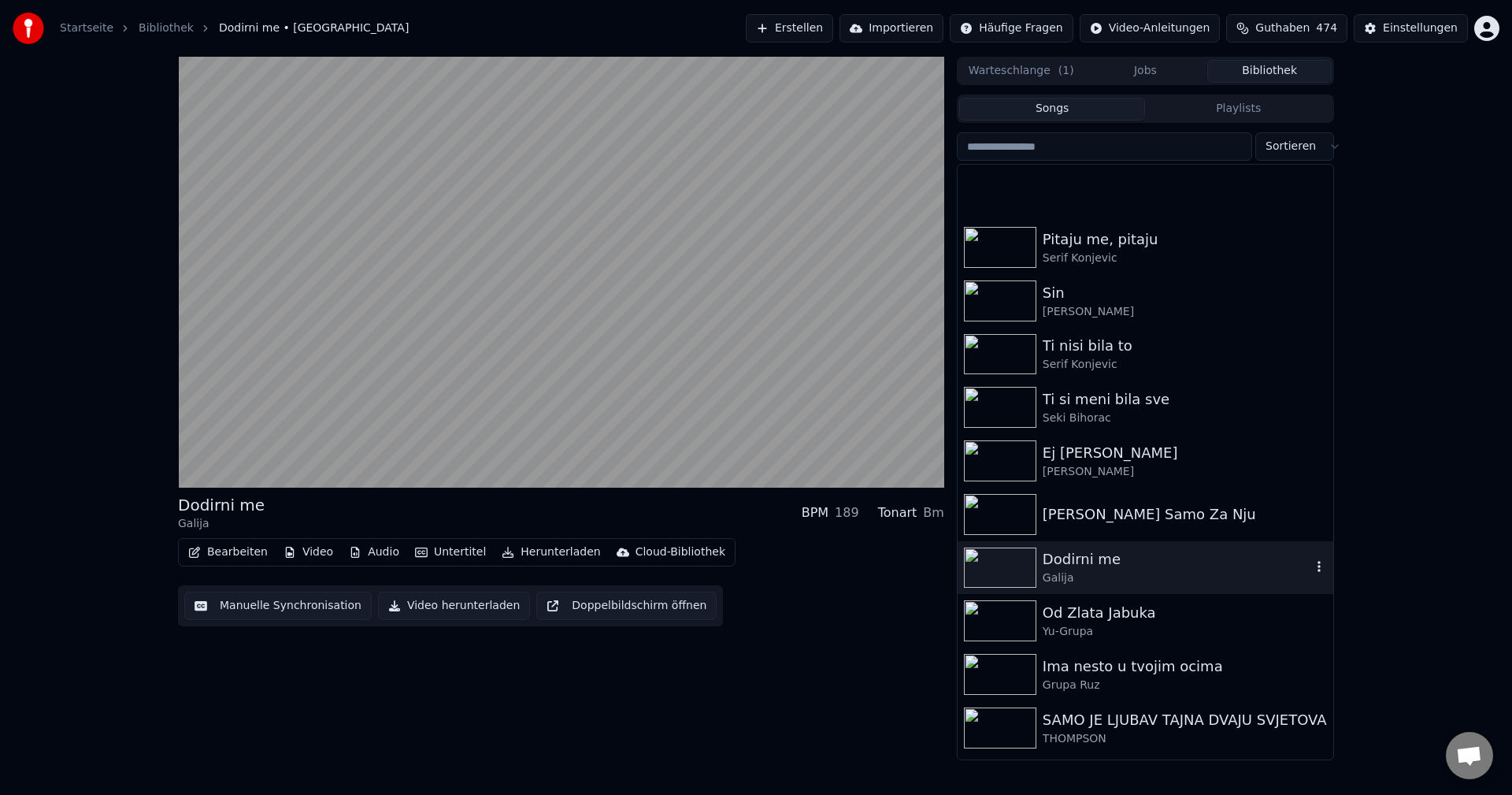
scroll to position [1260, 0]
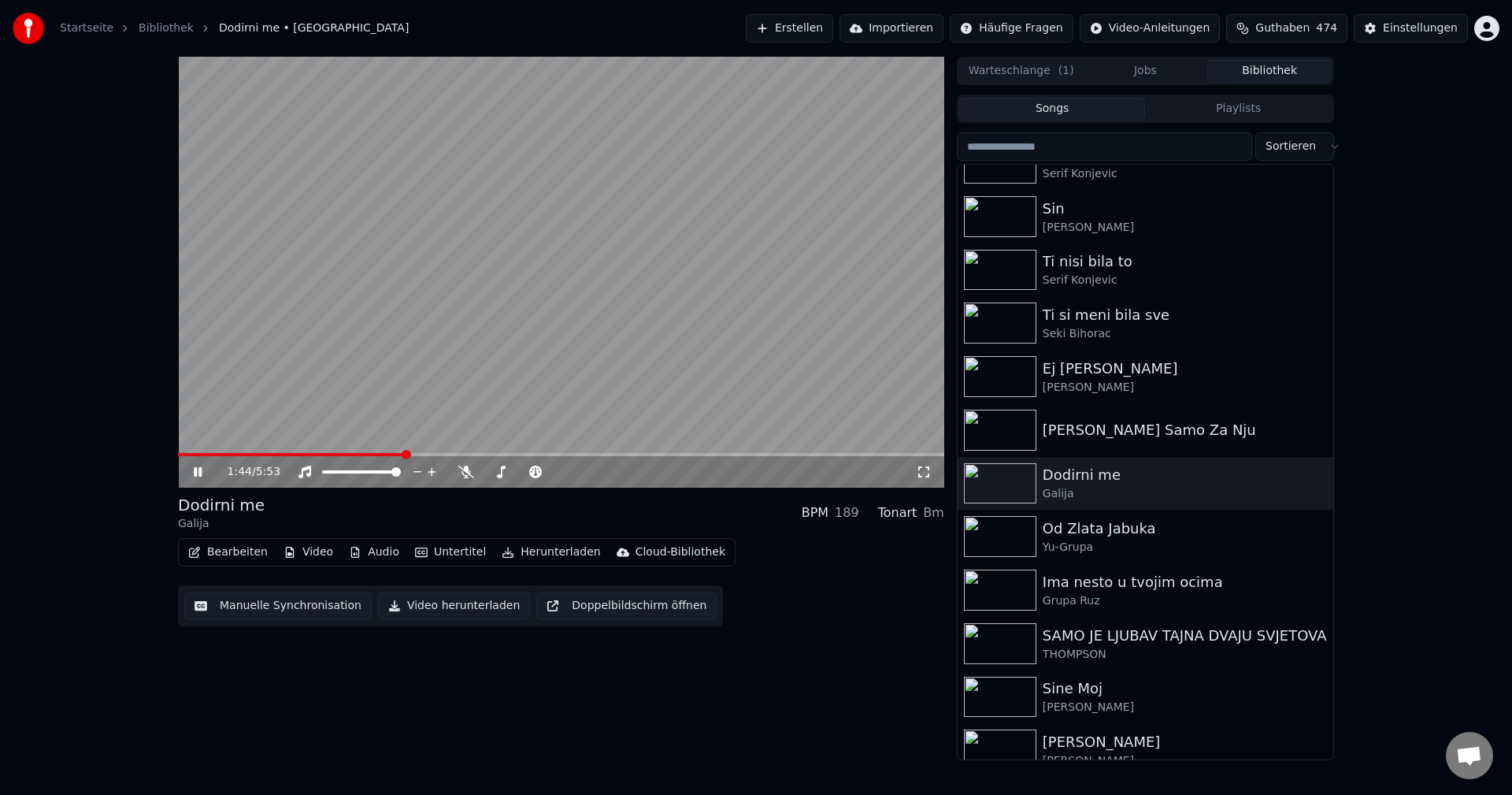
click at [189, 455] on span at bounding box center [291, 455] width 226 height 3
click at [214, 457] on div "0:06 / 5:53" at bounding box center [561, 472] width 767 height 31
click at [224, 453] on span at bounding box center [561, 455] width 767 height 3
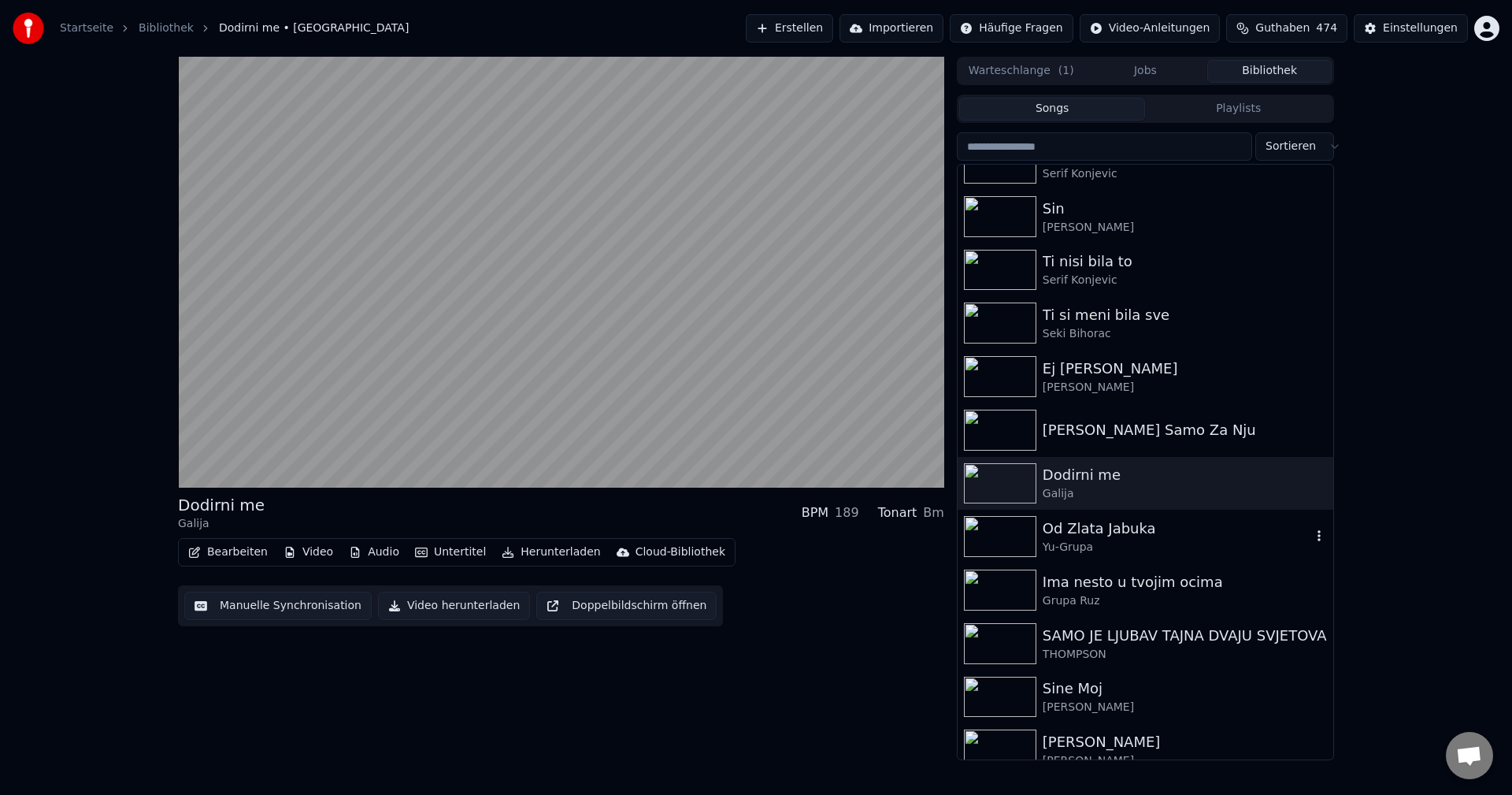
click at [987, 540] on img at bounding box center [1001, 536] width 72 height 41
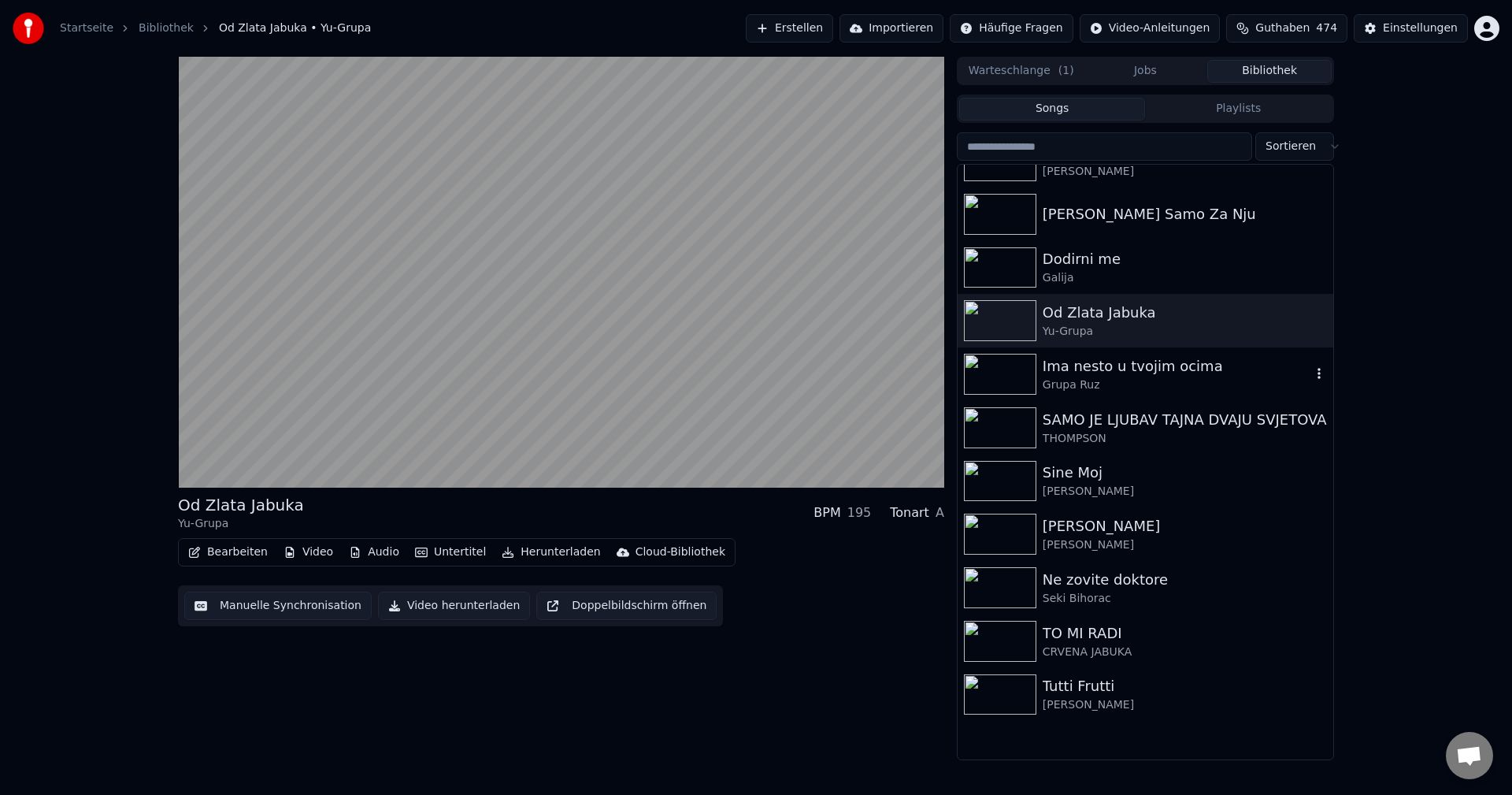
scroll to position [1497, 0]
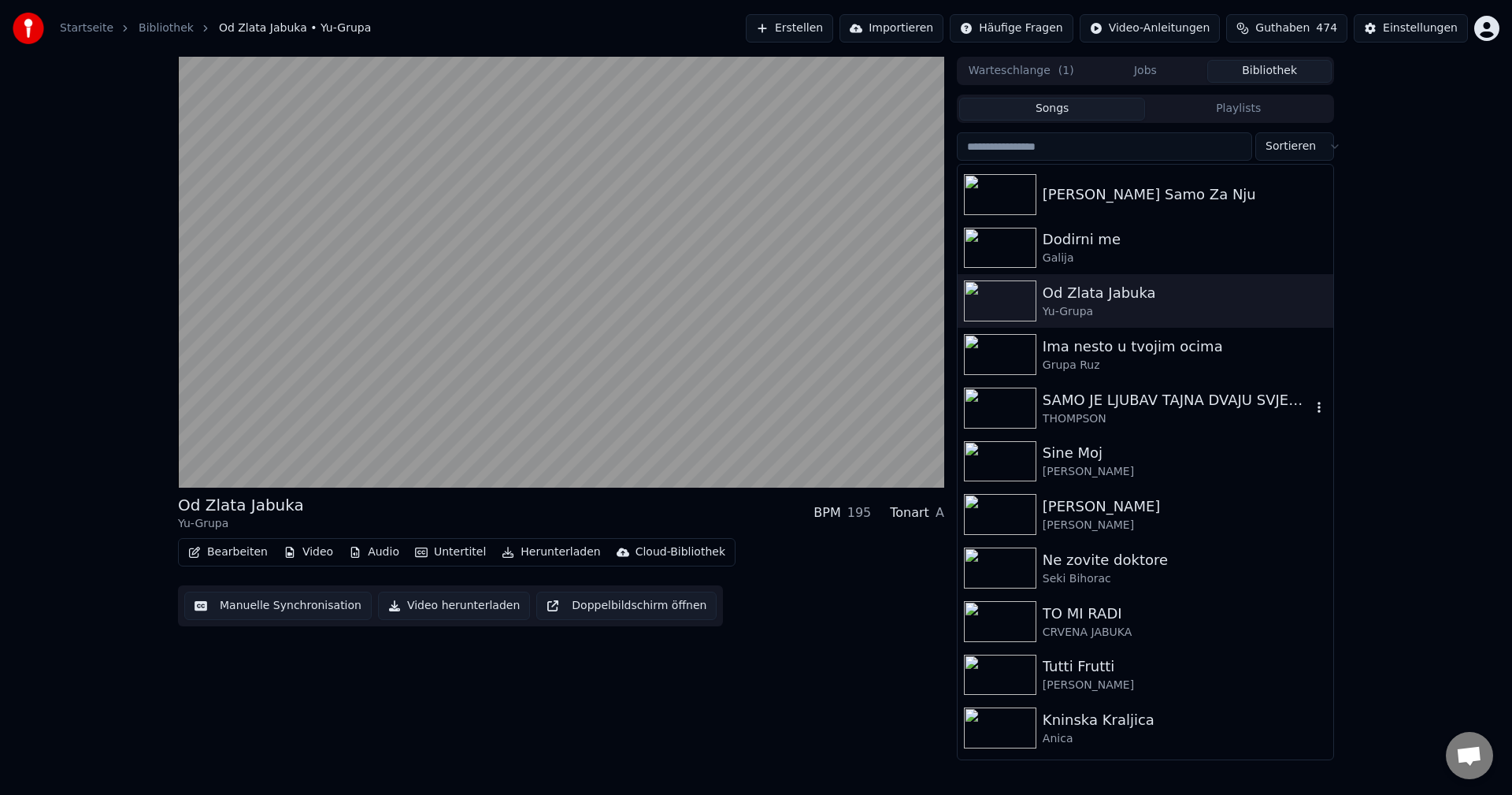
drag, startPoint x: 995, startPoint y: 406, endPoint x: 1026, endPoint y: 422, distance: 34.9
click at [996, 406] on img at bounding box center [1001, 409] width 72 height 41
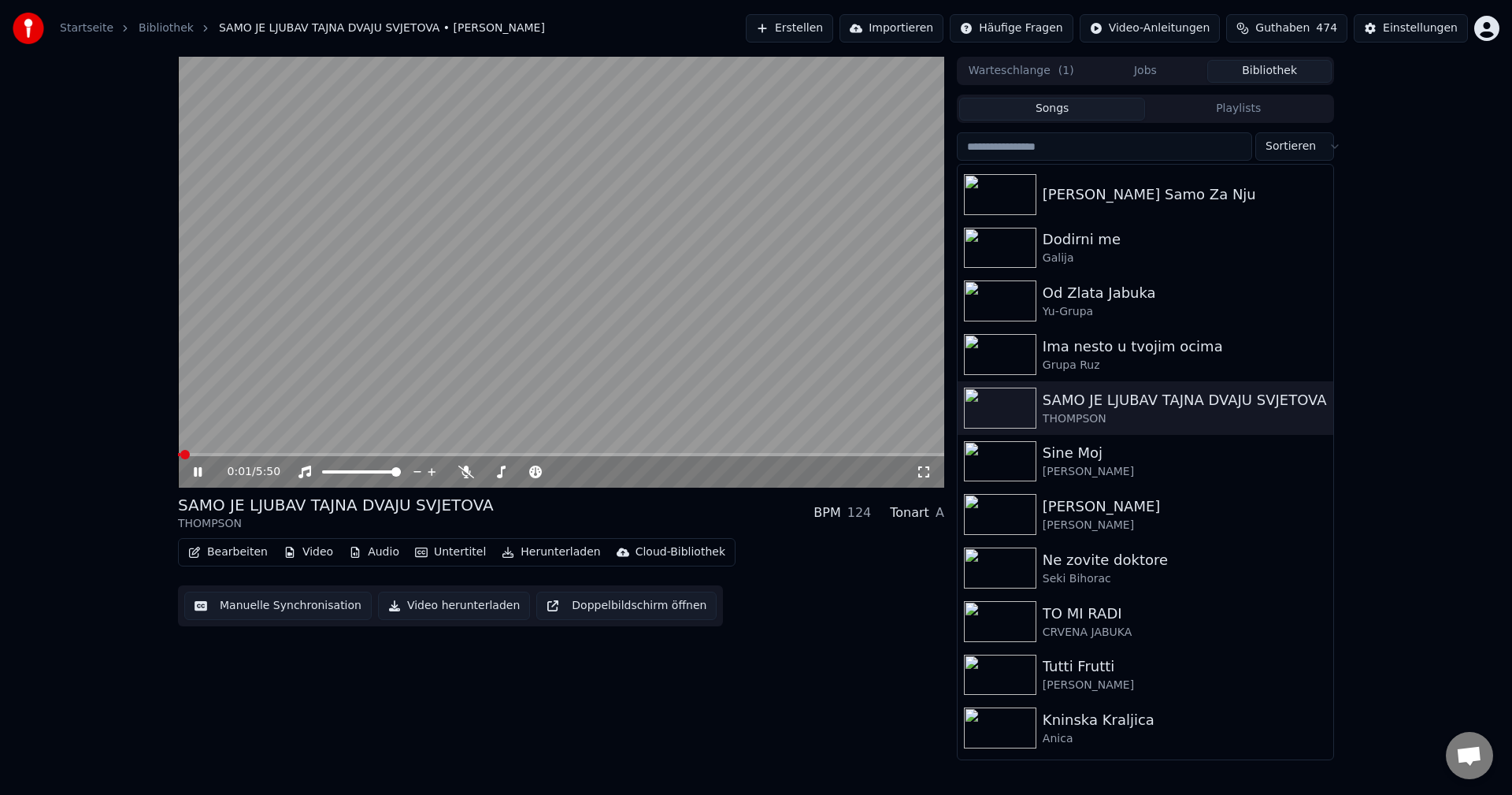
click at [180, 455] on span at bounding box center [179, 455] width 2 height 3
click at [182, 455] on span at bounding box center [180, 455] width 5 height 3
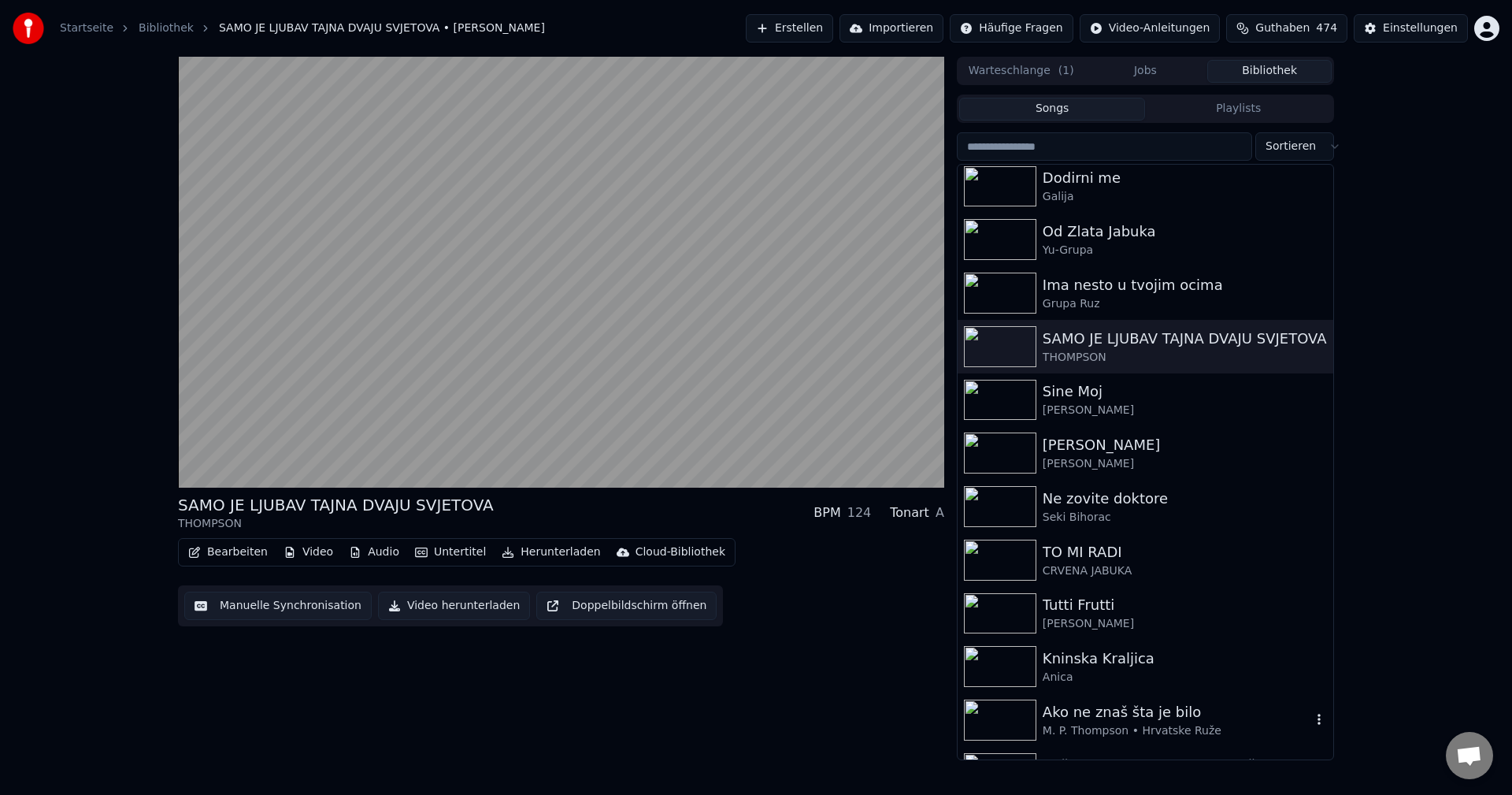
scroll to position [1655, 0]
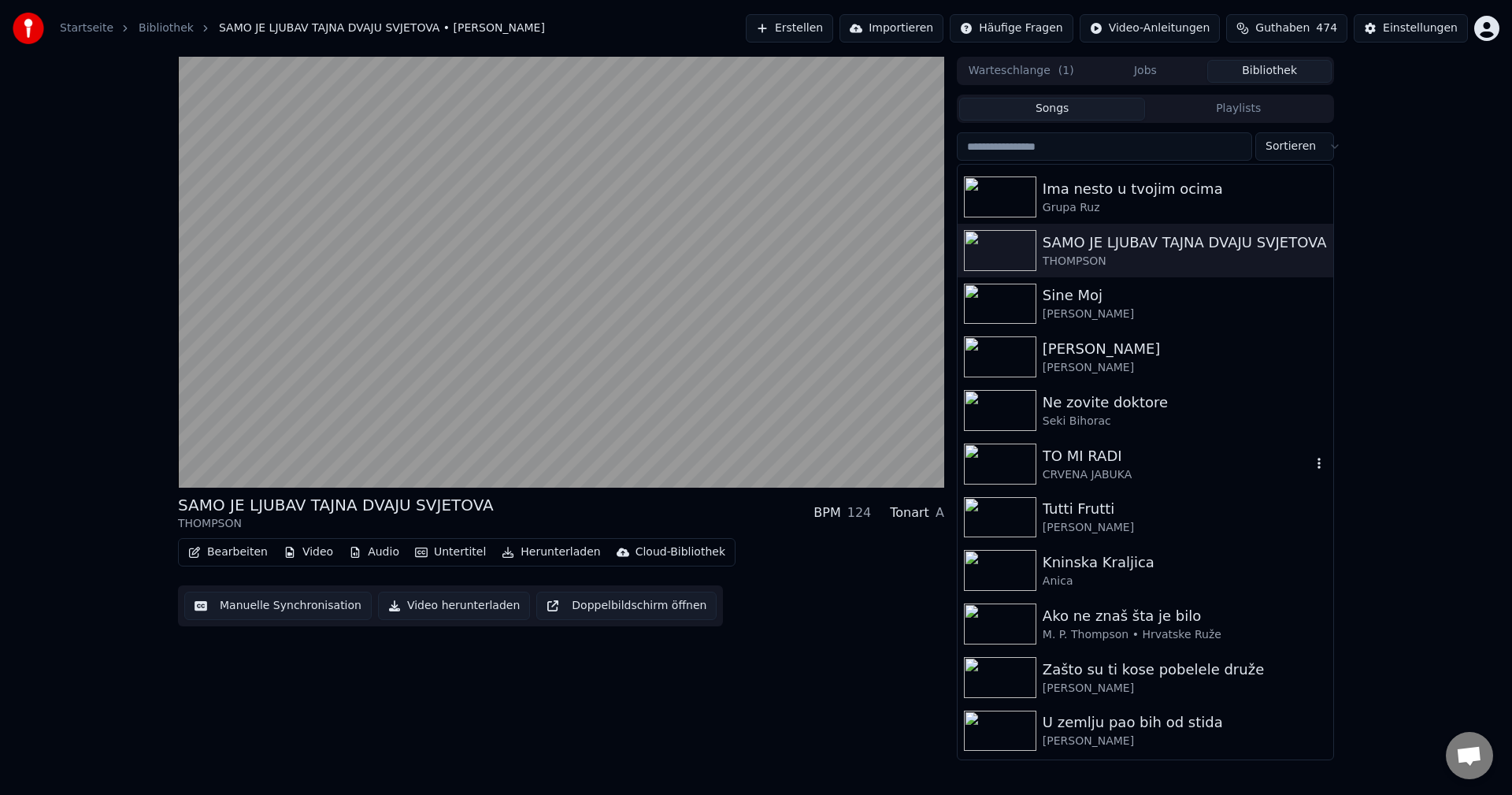
click at [1003, 456] on img at bounding box center [1001, 464] width 72 height 41
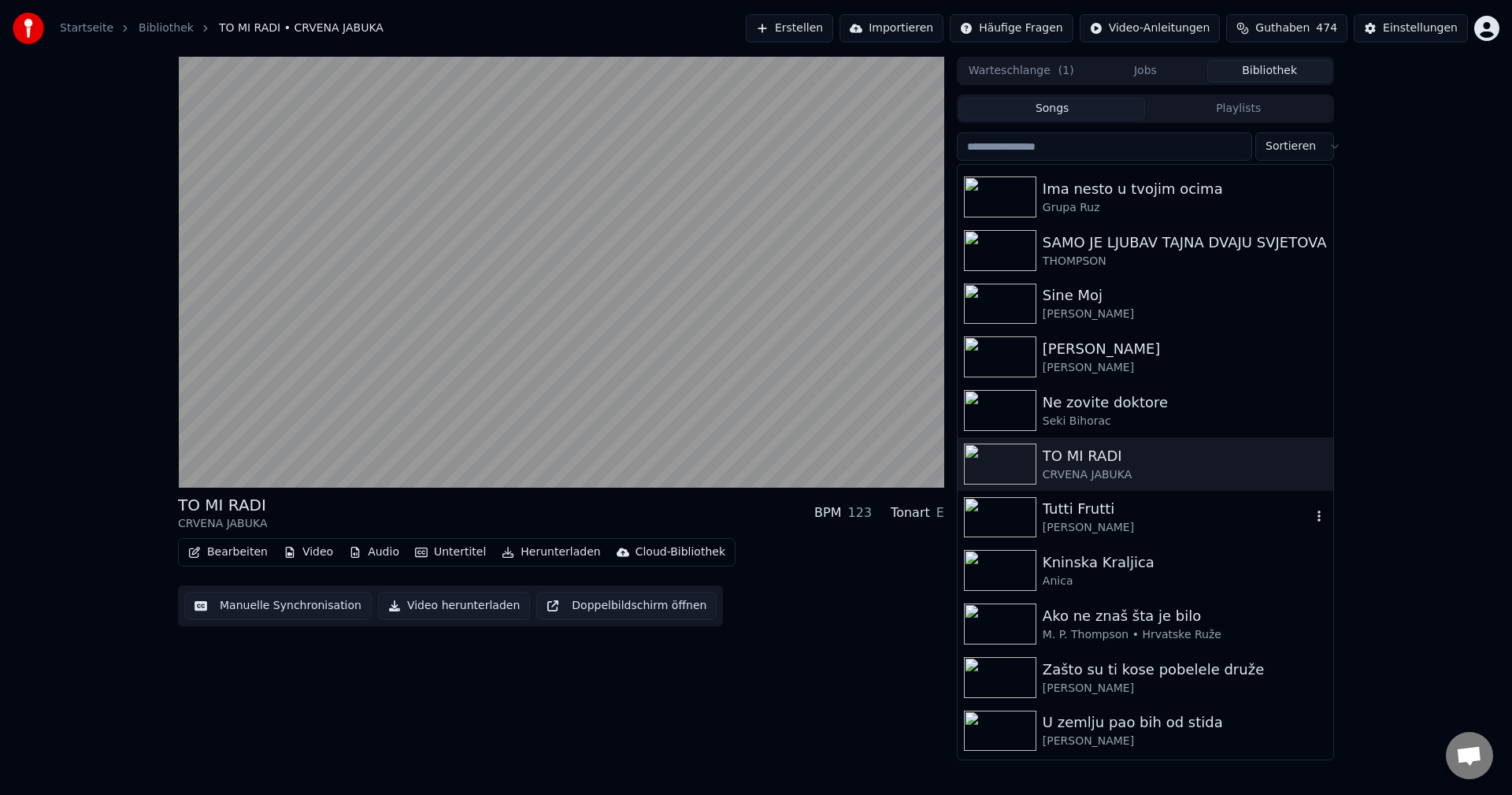
click at [994, 513] on img at bounding box center [1001, 518] width 72 height 41
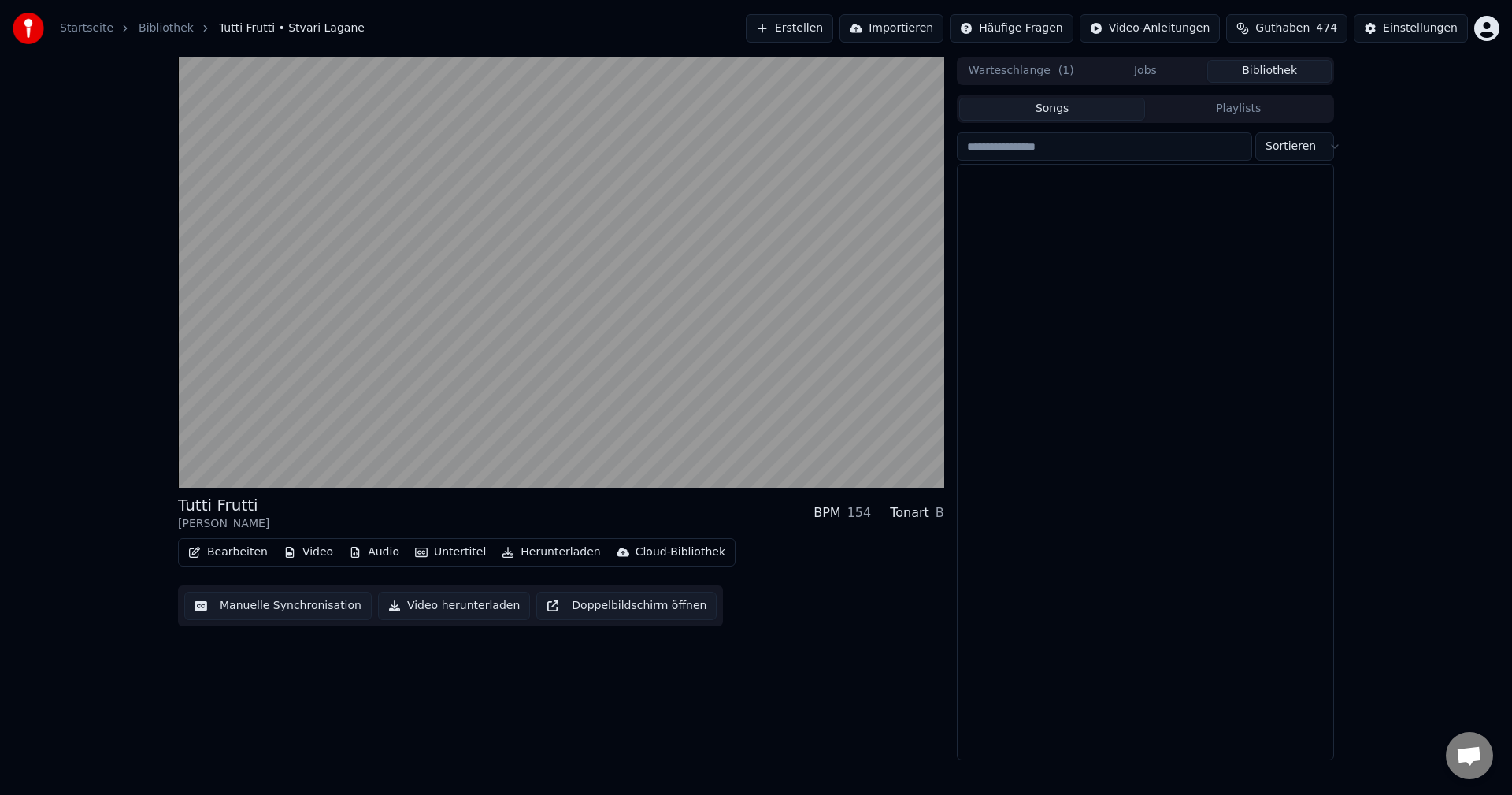
scroll to position [19067, 0]
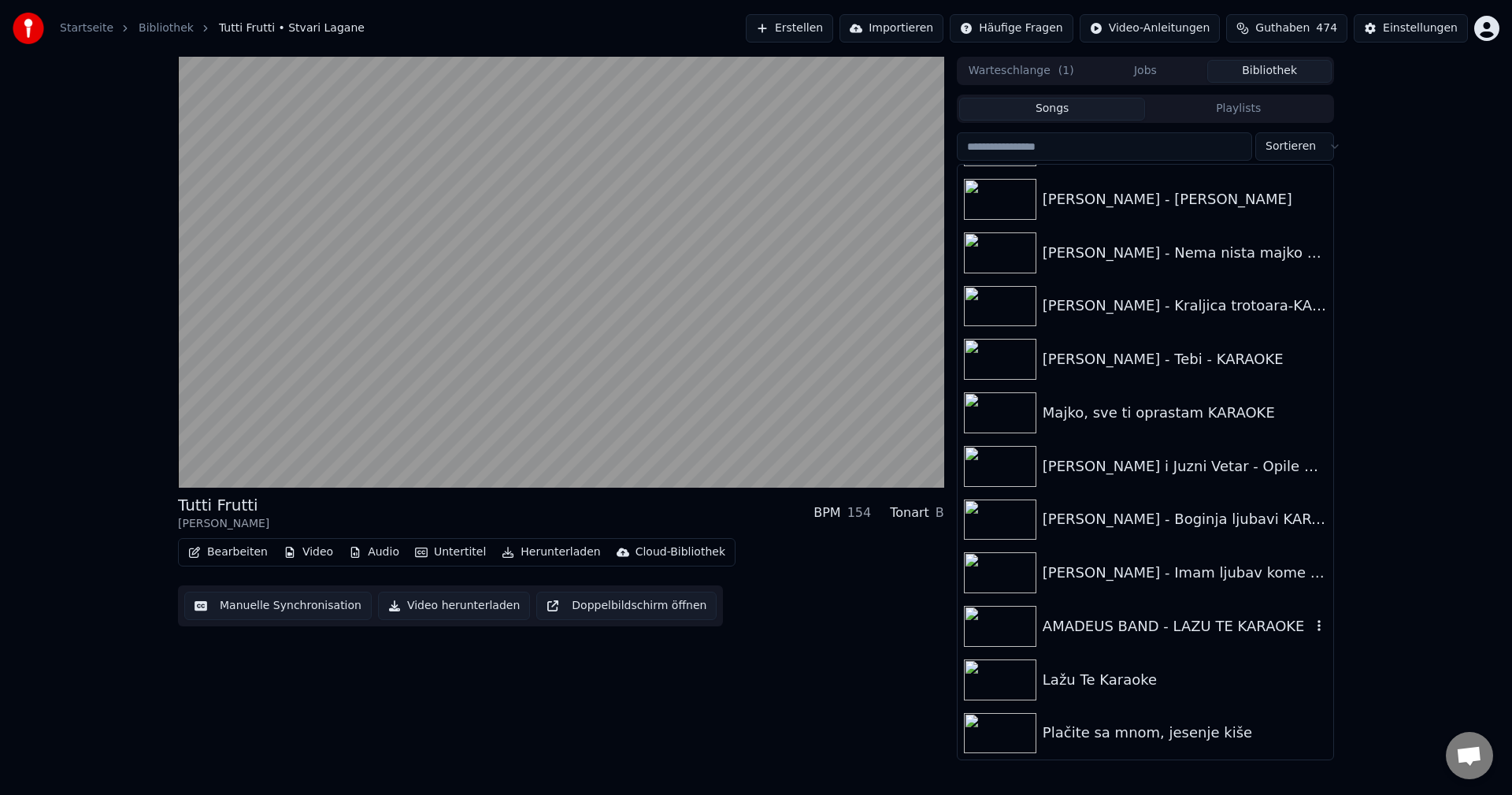
drag, startPoint x: 1006, startPoint y: 624, endPoint x: 1022, endPoint y: 632, distance: 17.9
click at [1006, 623] on img at bounding box center [1001, 627] width 72 height 41
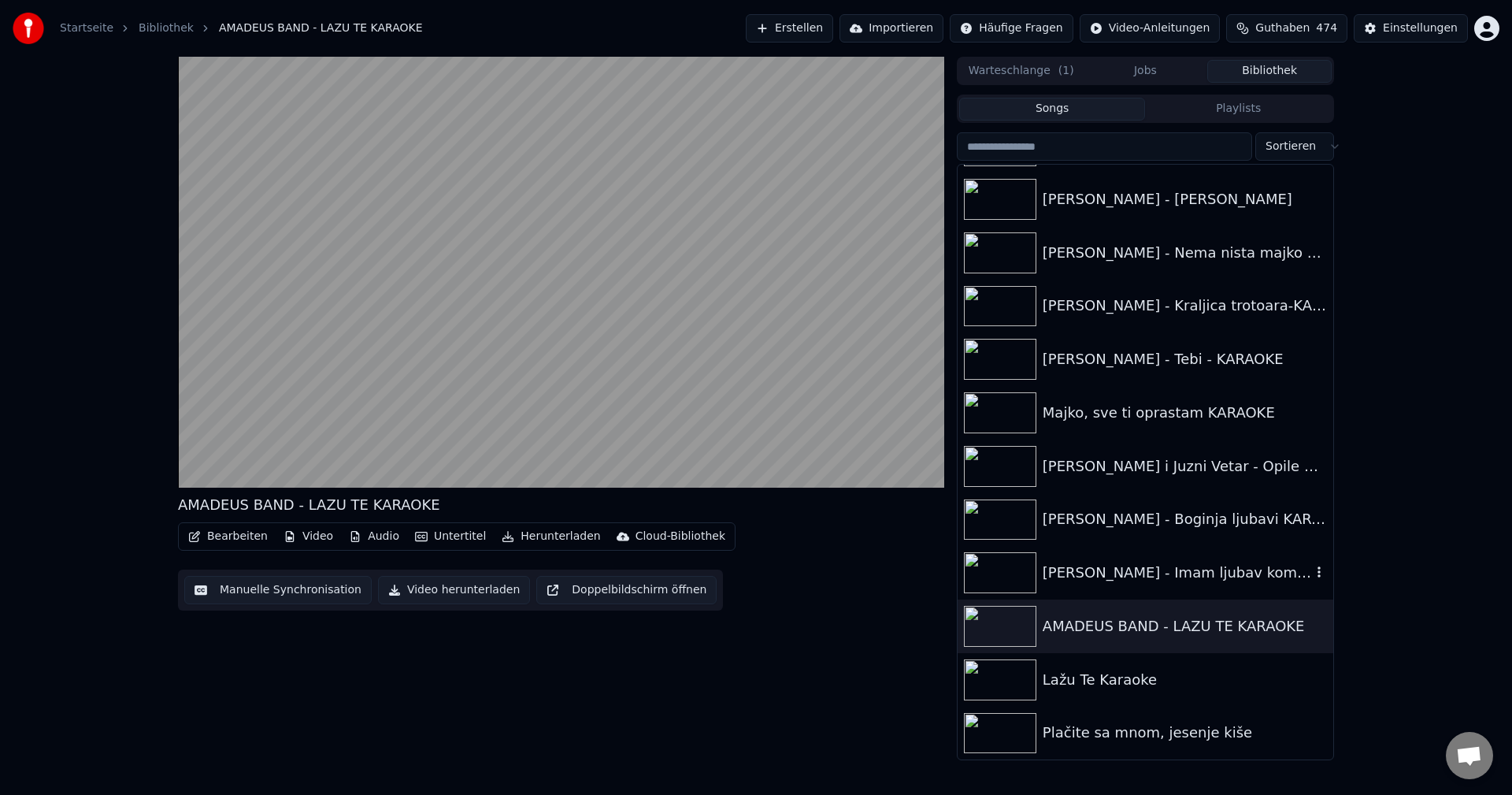
click at [996, 570] on img at bounding box center [1001, 573] width 72 height 41
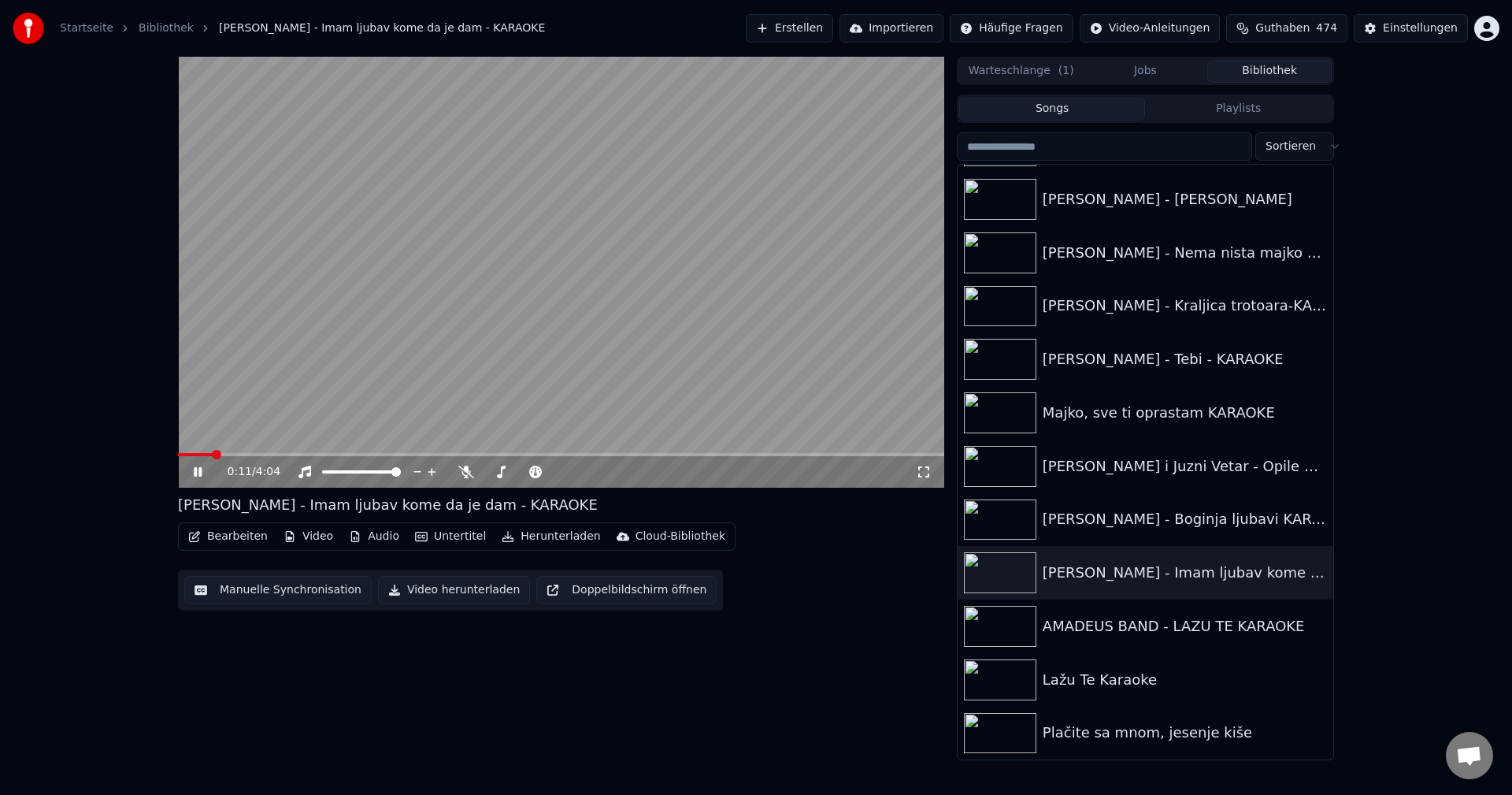
click at [212, 455] on span at bounding box center [195, 455] width 35 height 3
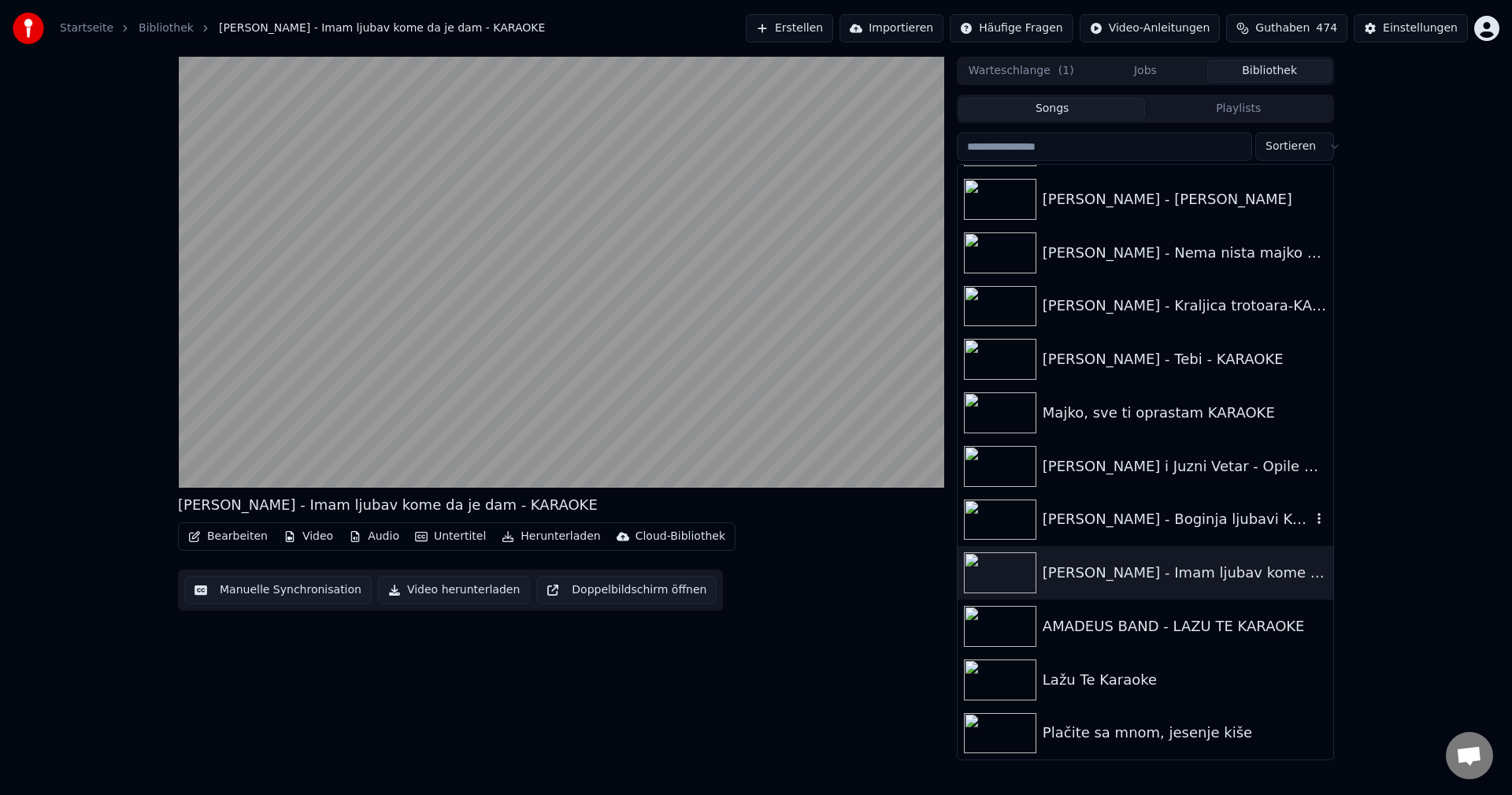
drag, startPoint x: 1008, startPoint y: 515, endPoint x: 1221, endPoint y: 540, distance: 214.5
click at [1007, 514] on img at bounding box center [1001, 520] width 72 height 41
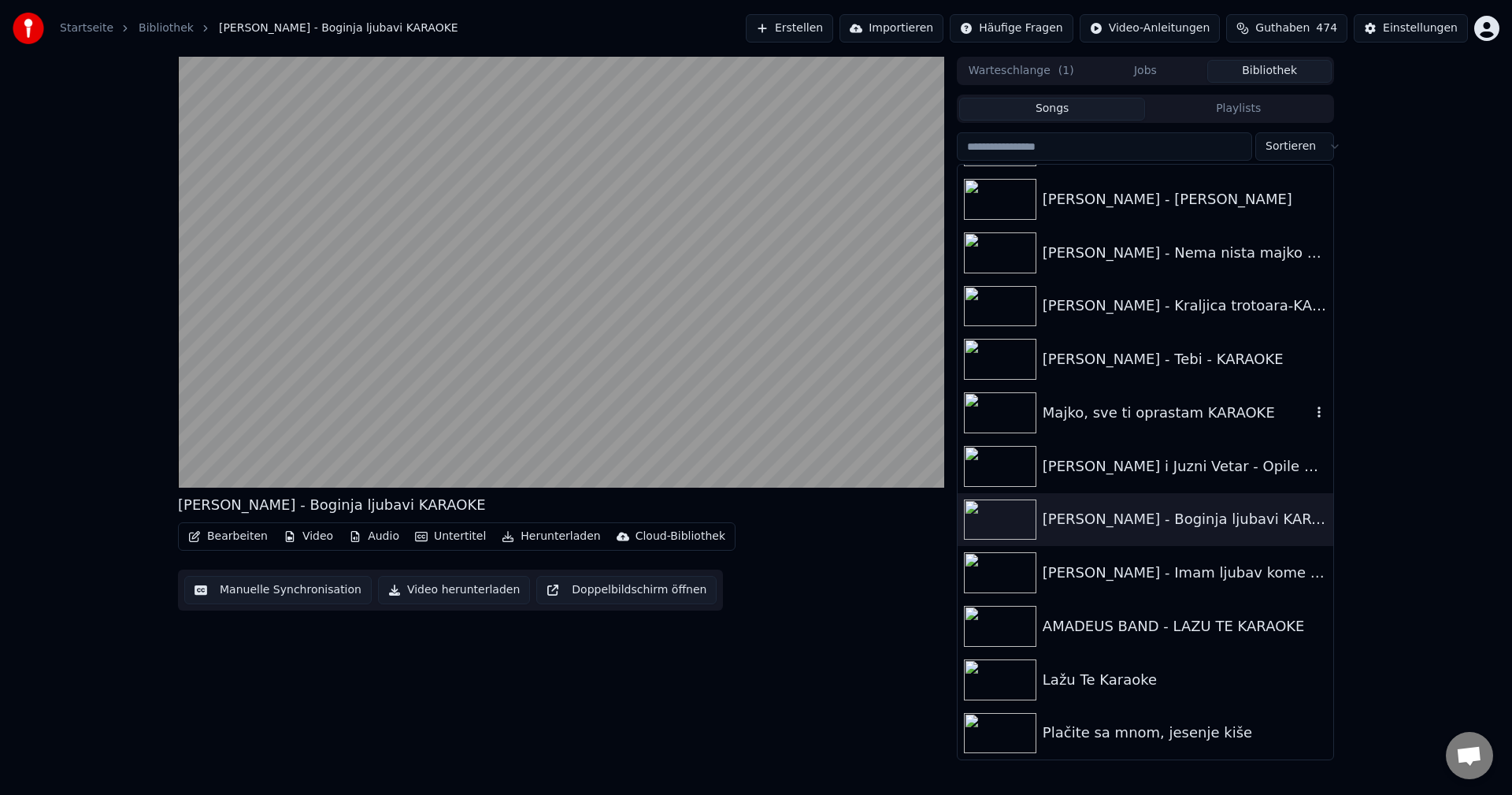
click at [1004, 414] on img at bounding box center [1001, 413] width 72 height 41
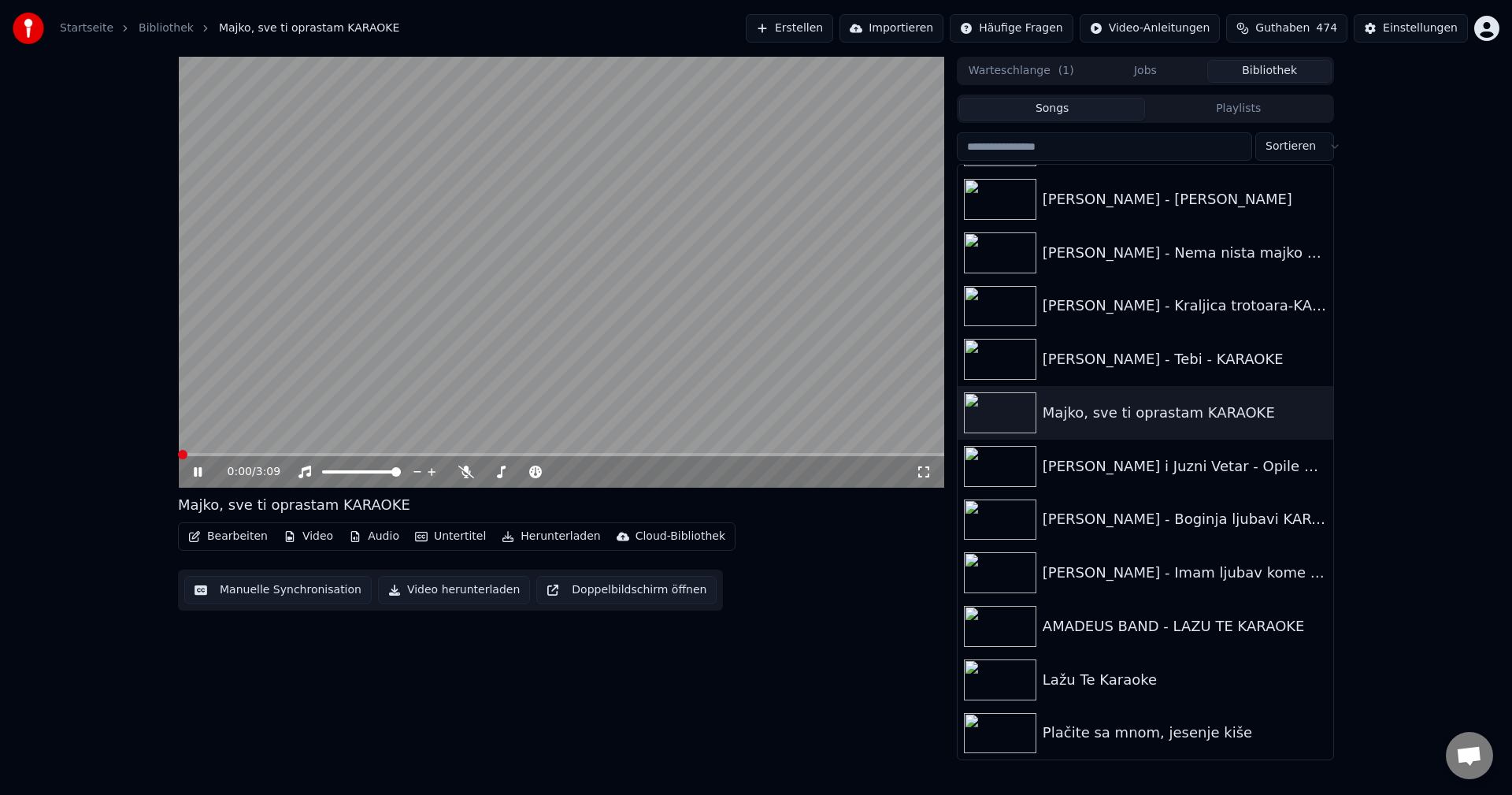
click at [178, 456] on span at bounding box center [178, 455] width 0 height 3
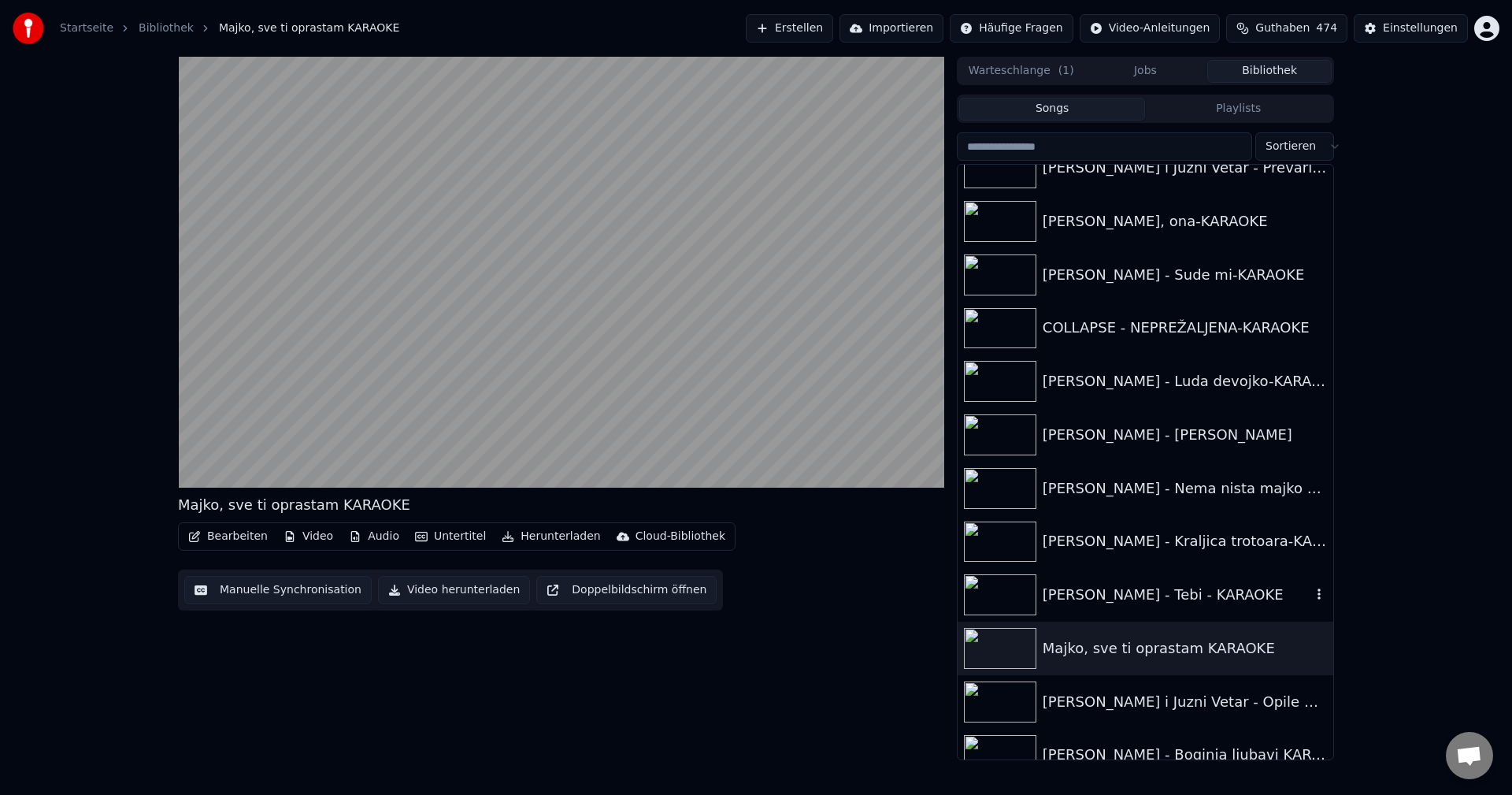
scroll to position [18751, 0]
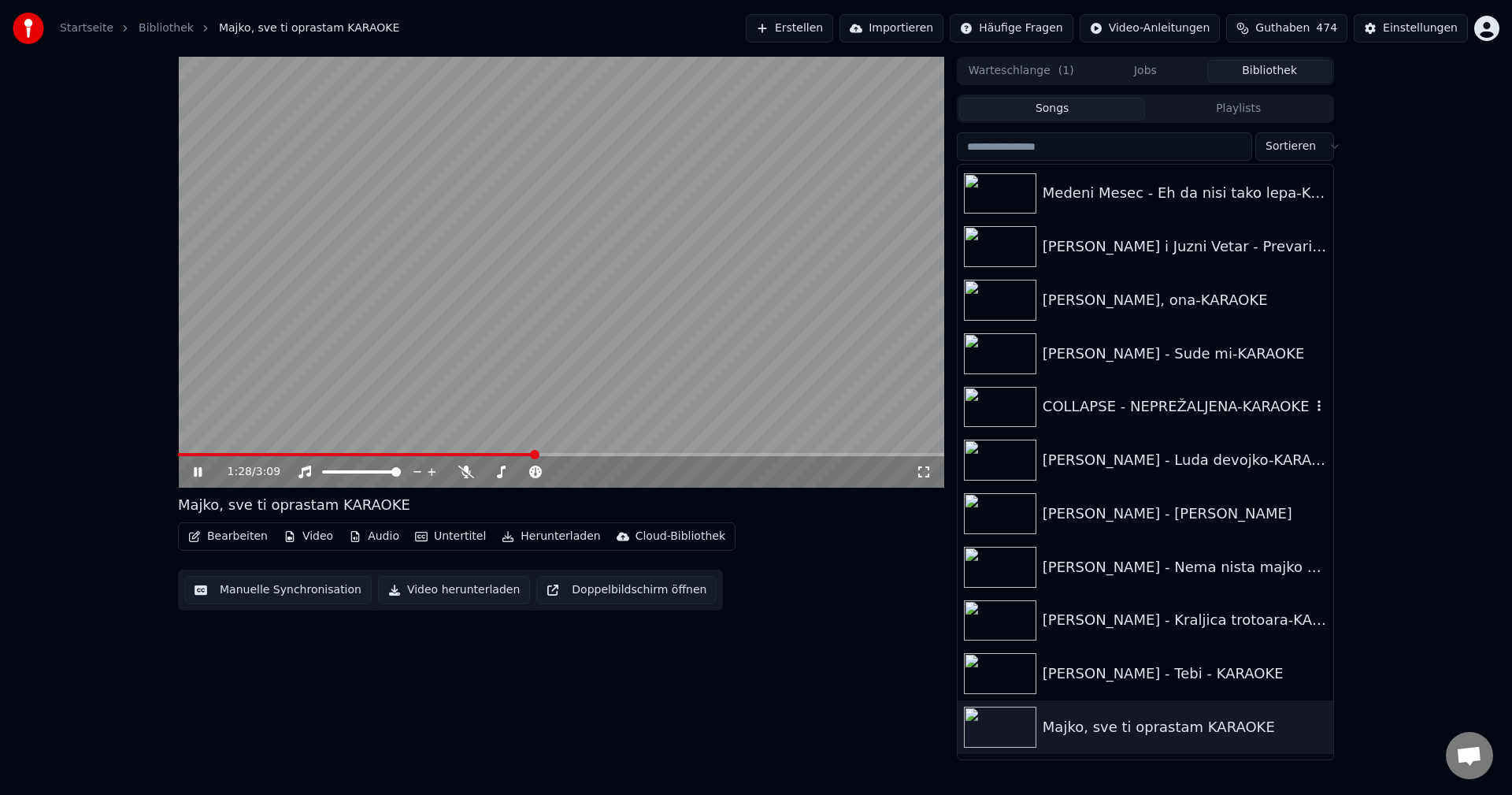
click at [1022, 408] on img at bounding box center [1001, 408] width 72 height 41
